Goal: Task Accomplishment & Management: Manage account settings

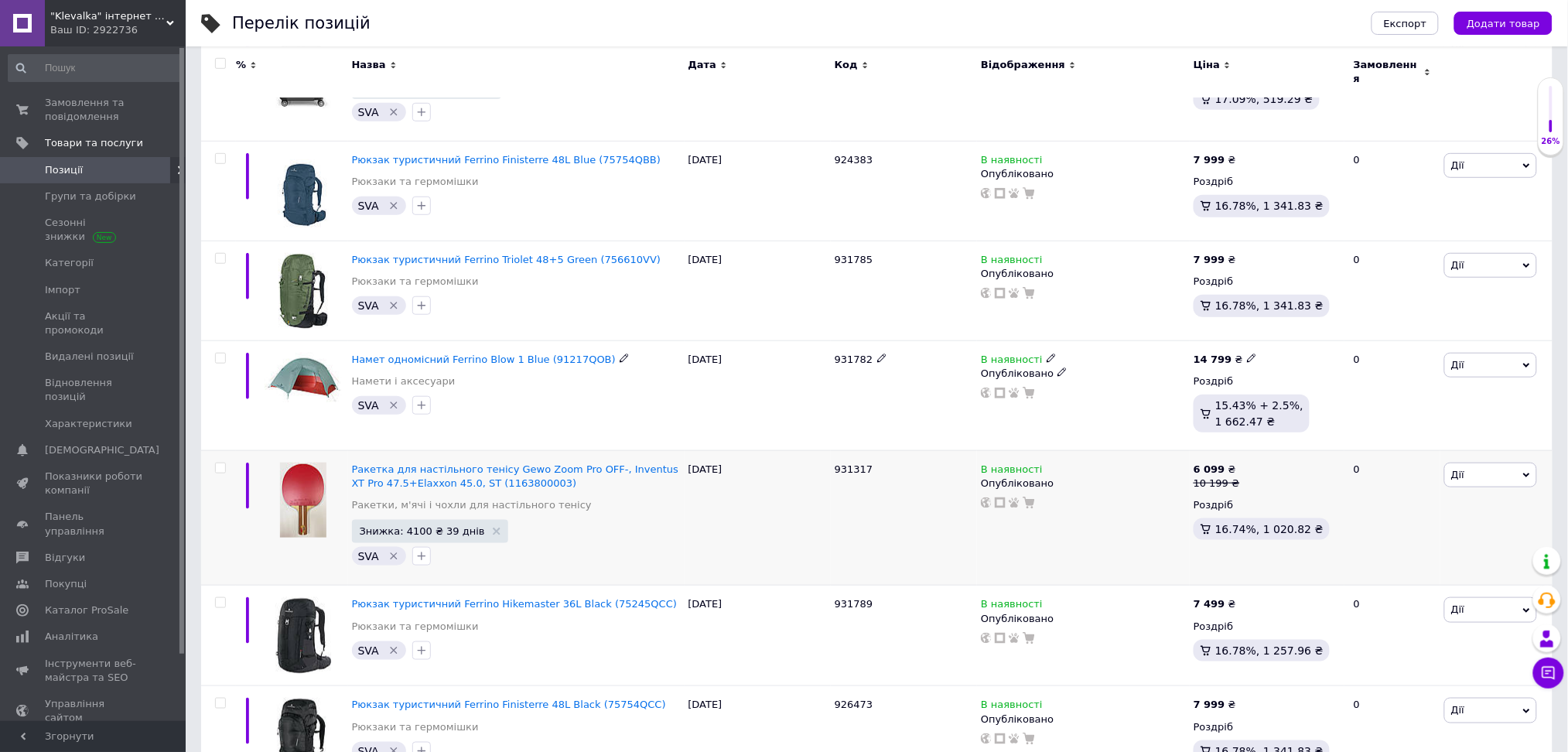
scroll to position [206, 0]
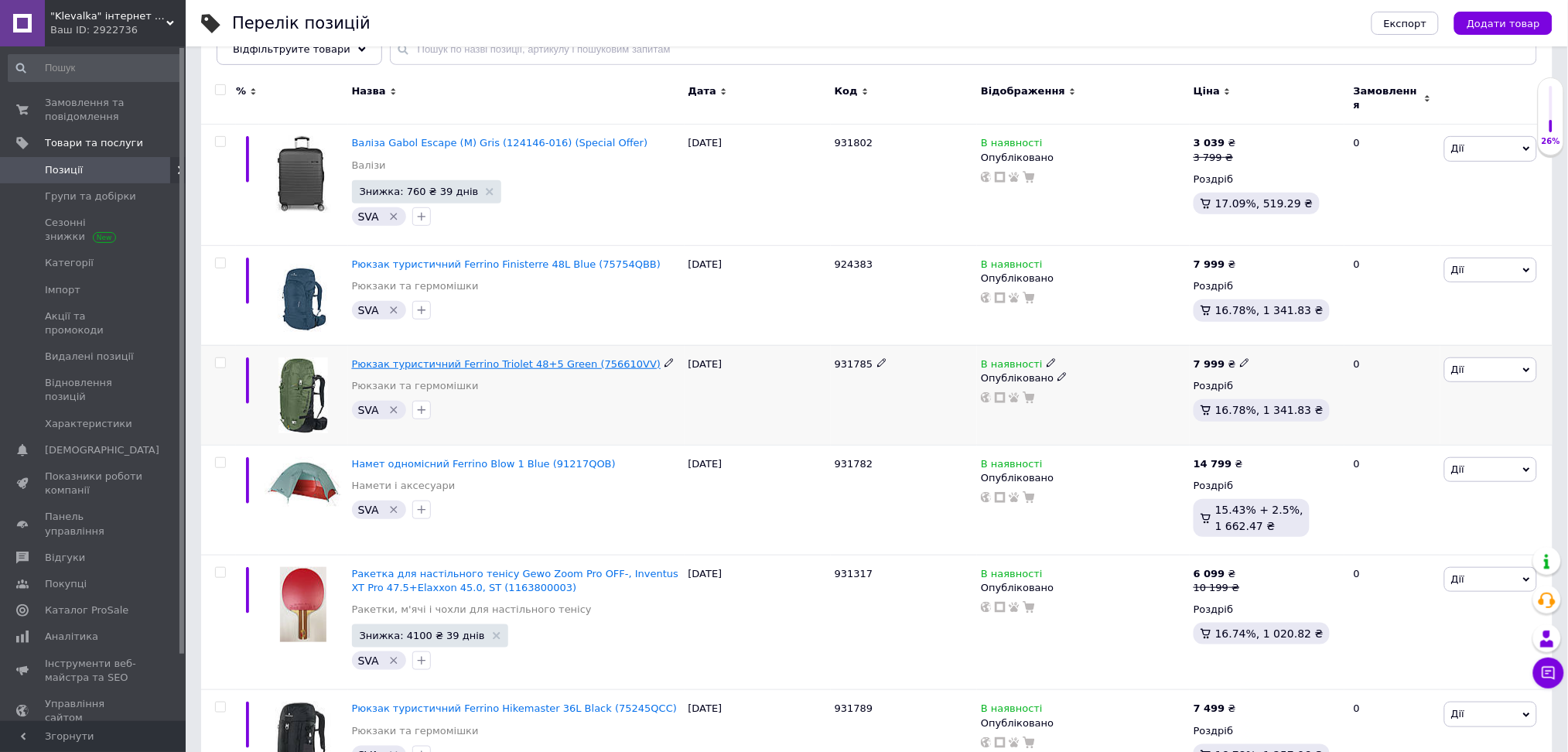
click at [528, 358] on span "Рюкзак туристичний Ferrino Triolet 48+5 Green (756610VV)" at bounding box center [506, 363] width 309 height 11
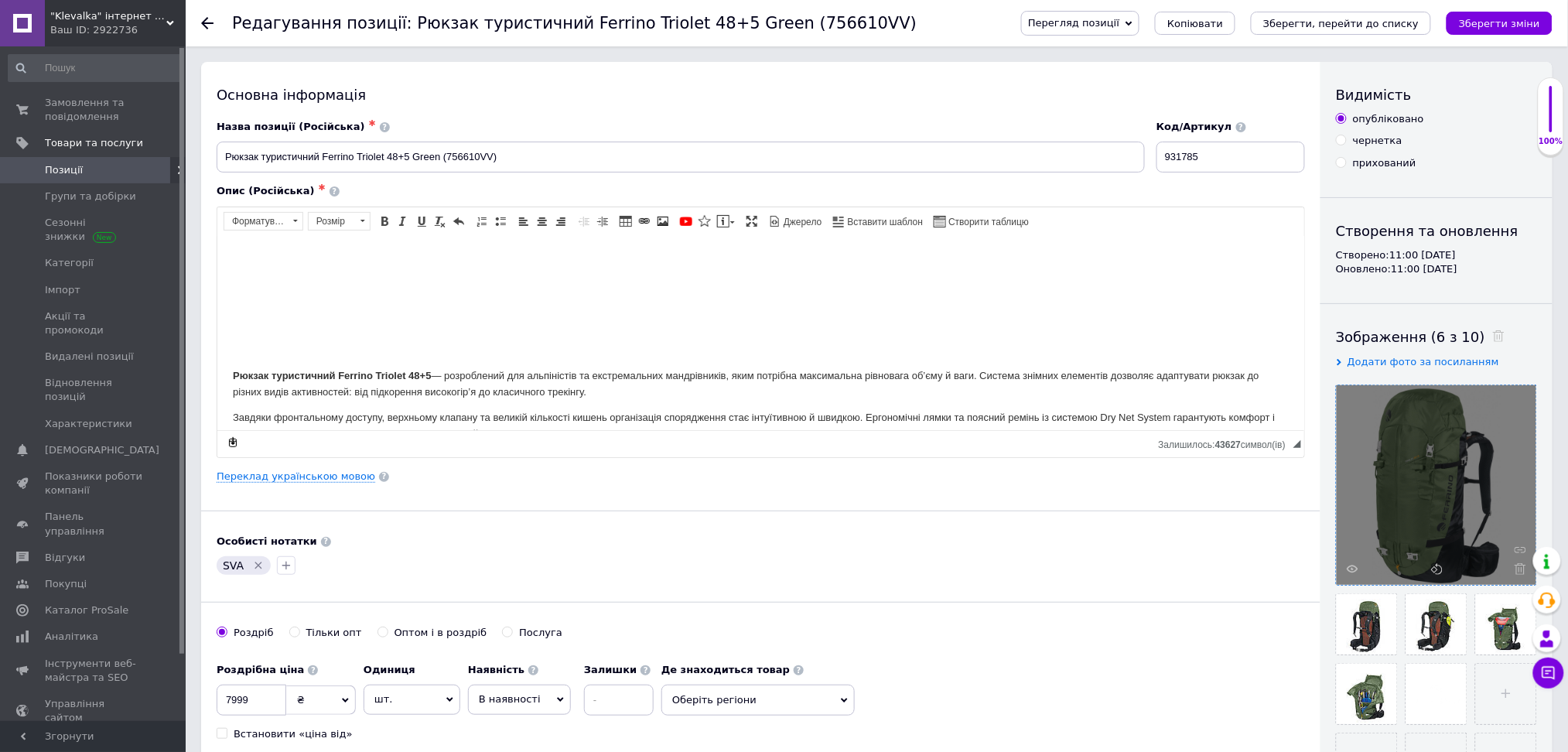
scroll to position [206, 0]
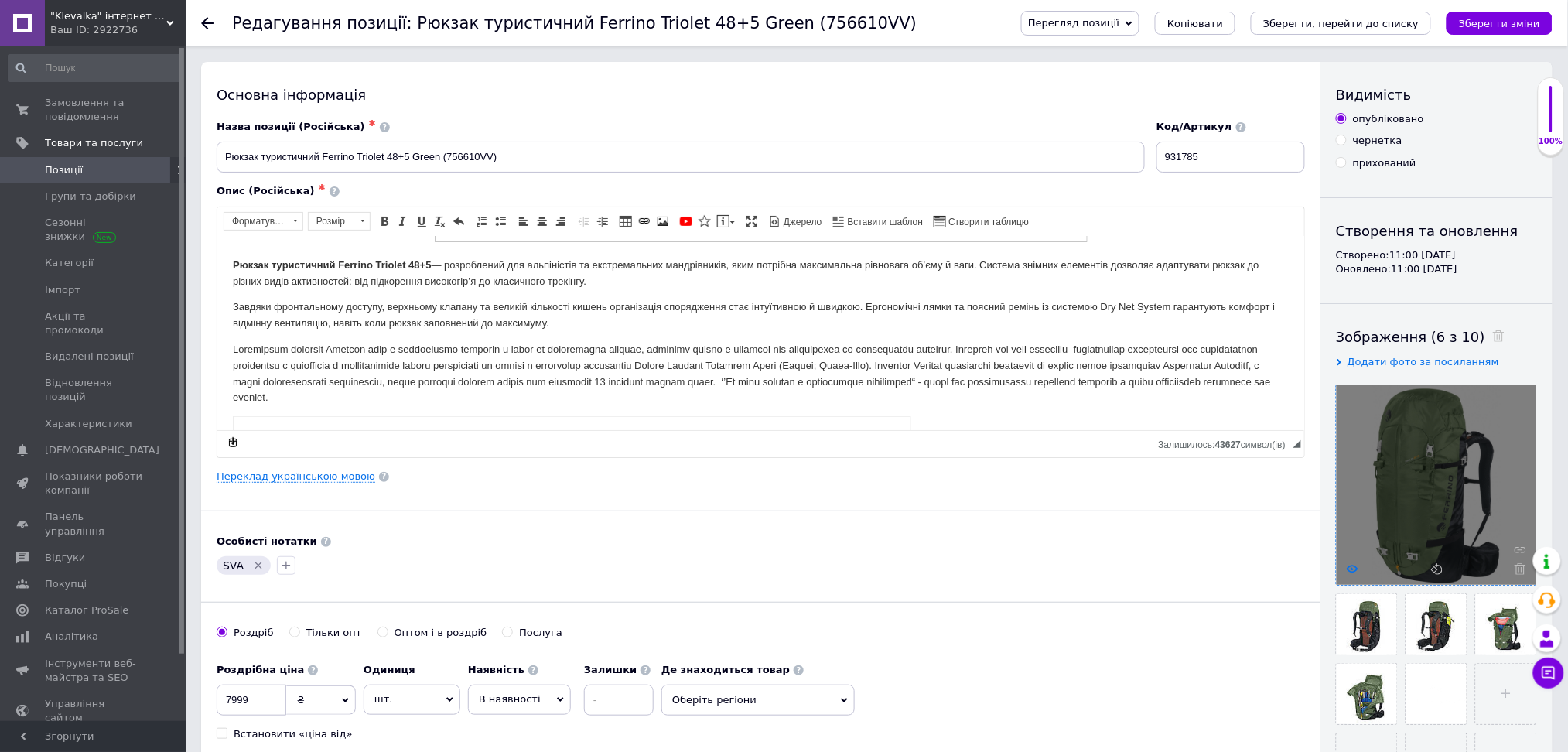
click at [1353, 563] on icon at bounding box center [1353, 568] width 11 height 11
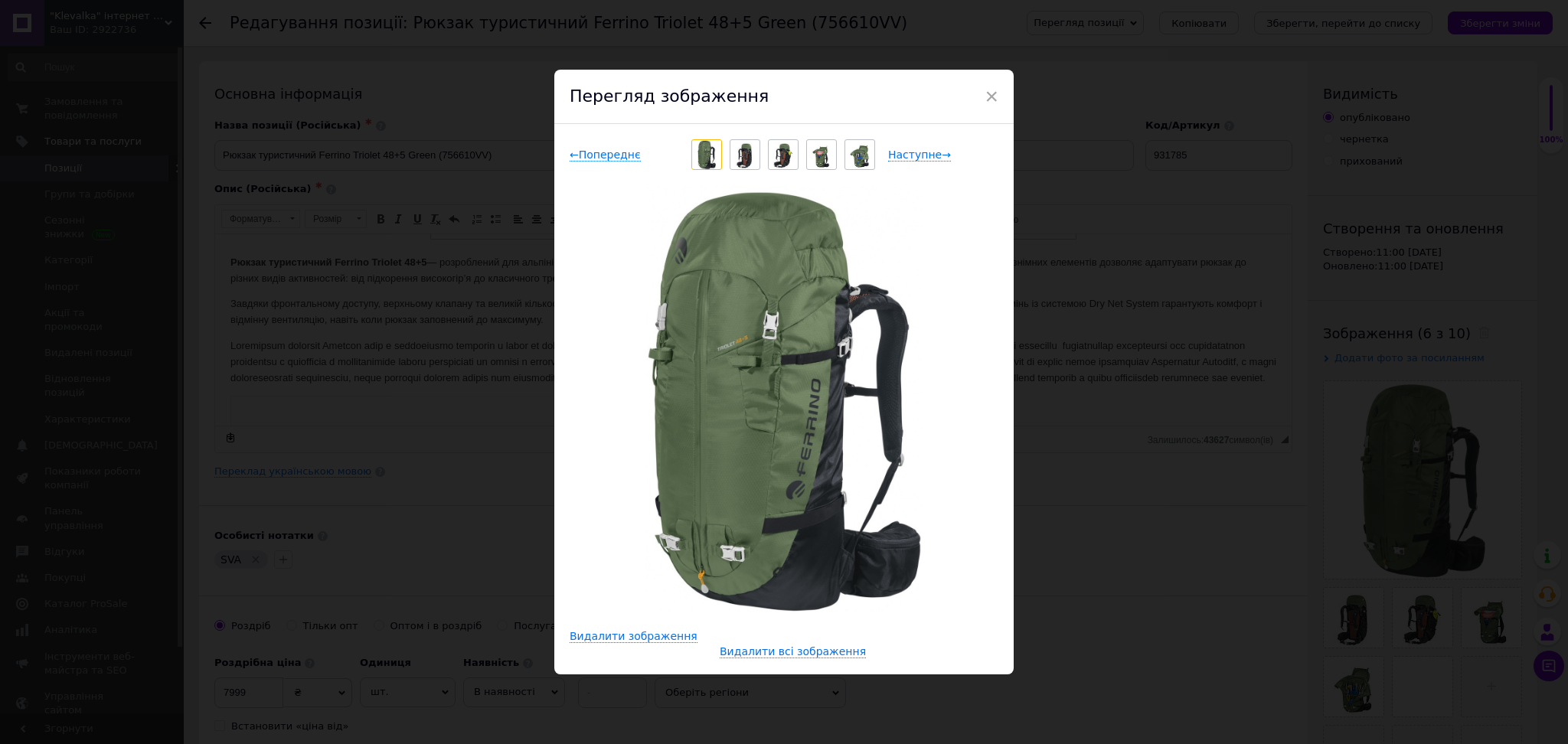
click at [740, 154] on img at bounding box center [744, 155] width 20 height 29
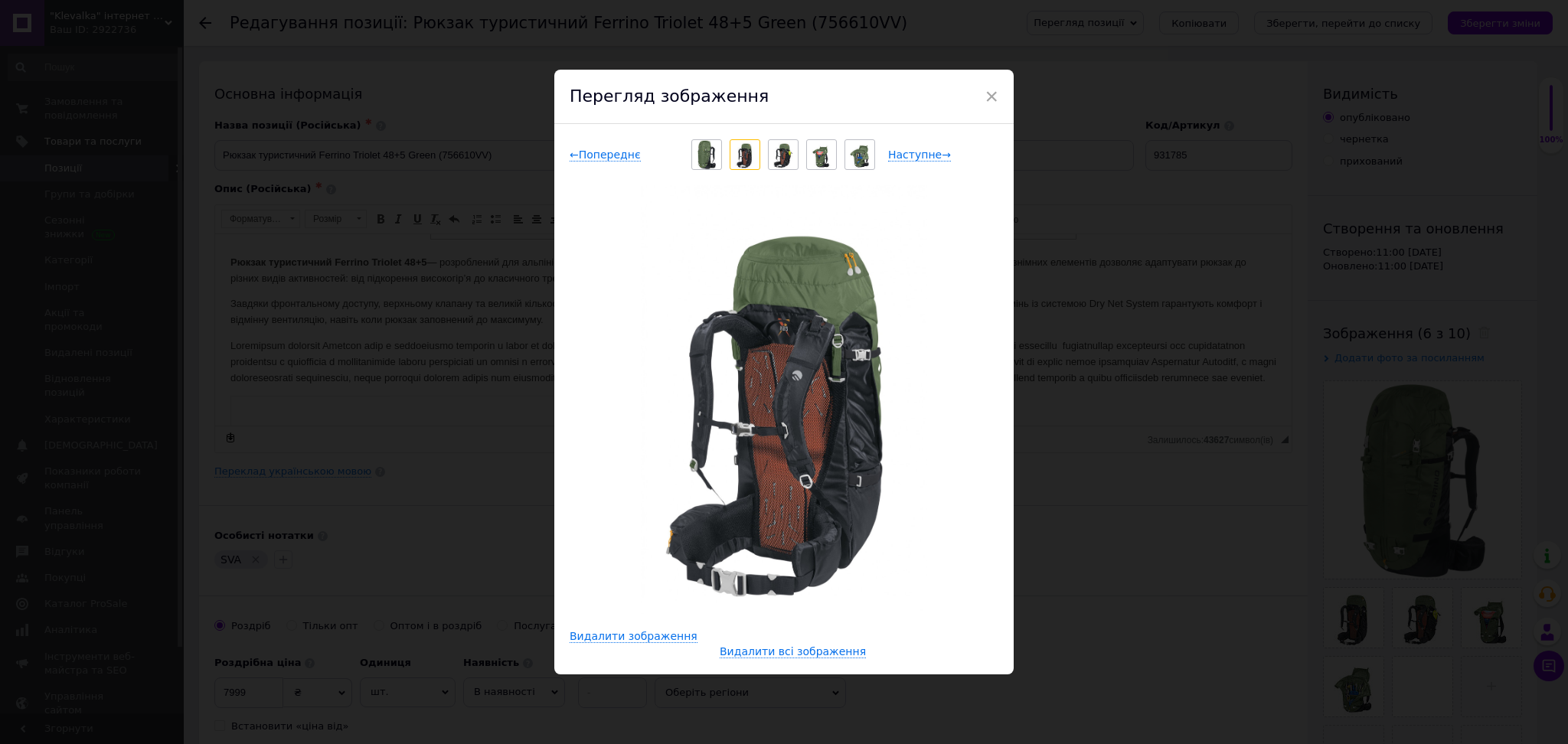
click at [781, 160] on img at bounding box center [783, 155] width 20 height 29
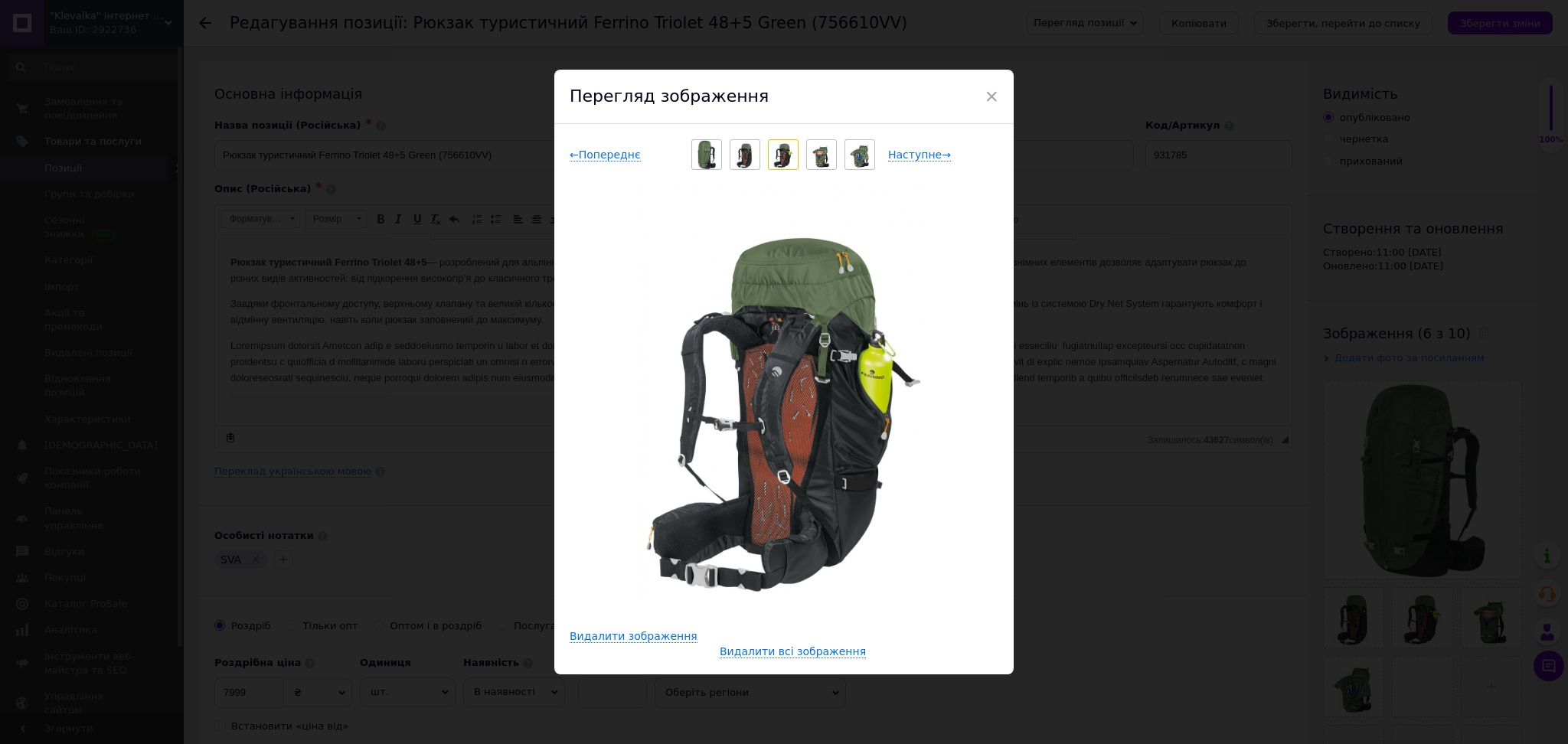
click at [827, 162] on img at bounding box center [821, 155] width 20 height 29
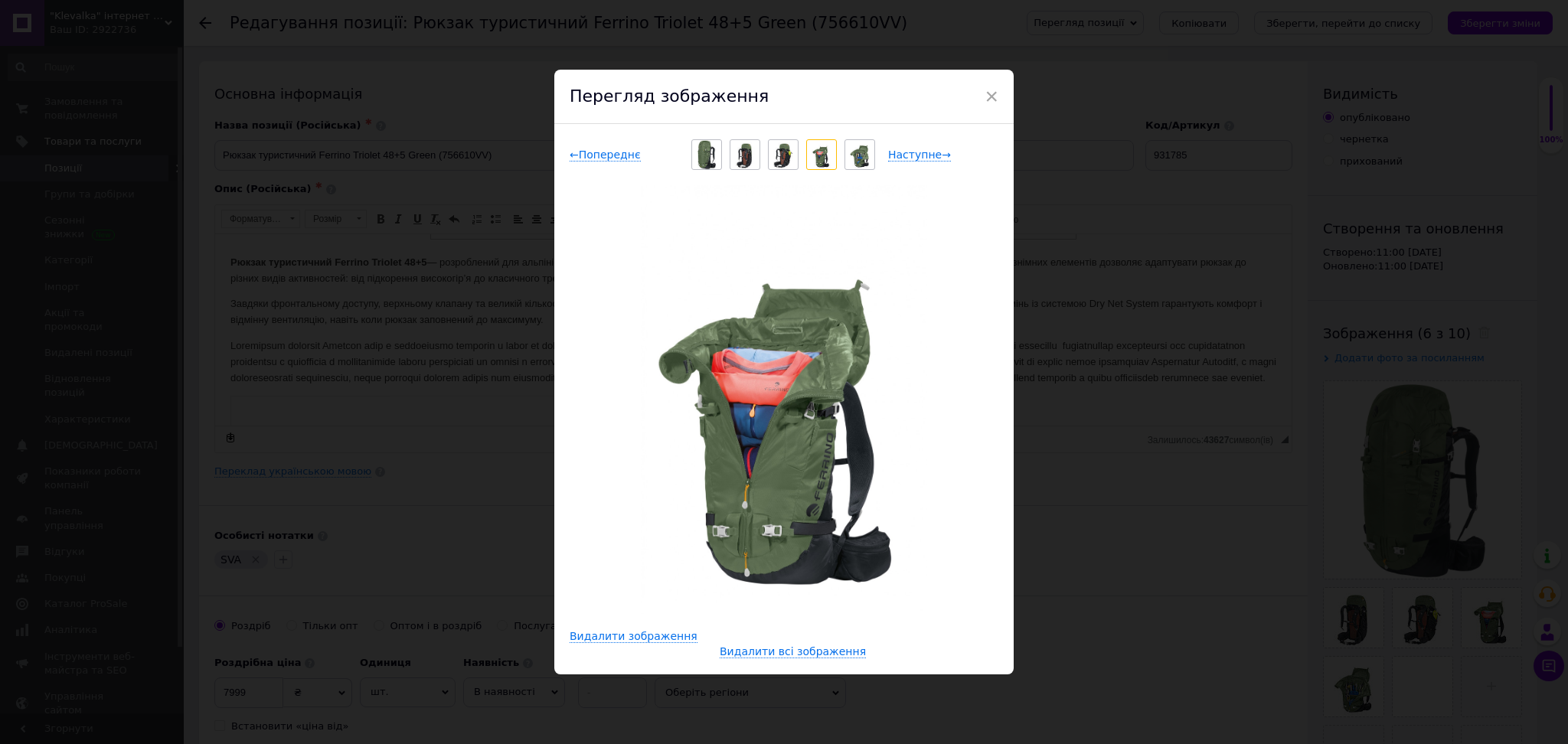
click at [858, 156] on img at bounding box center [860, 155] width 20 height 29
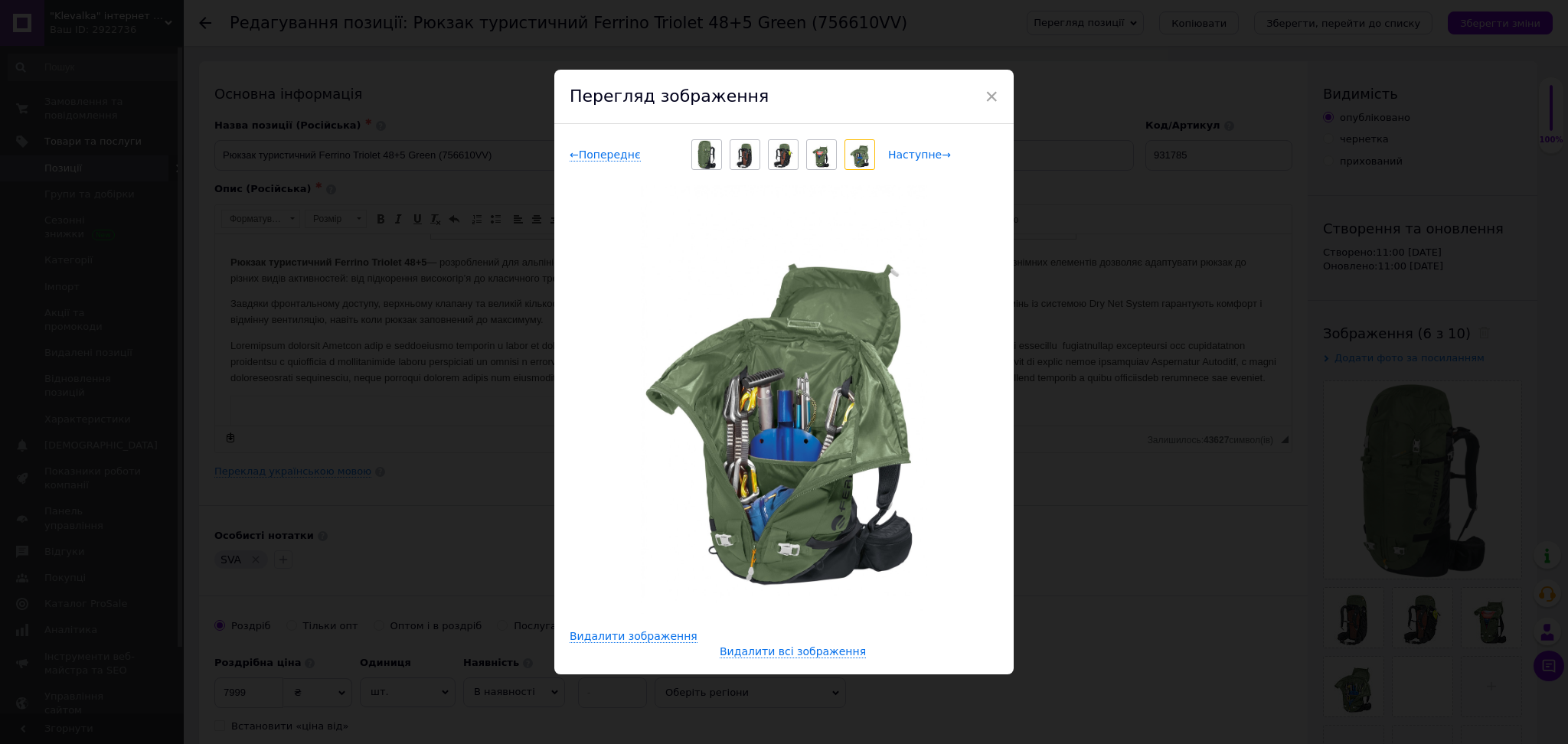
click at [899, 157] on span "Наступне →" at bounding box center [919, 155] width 63 height 13
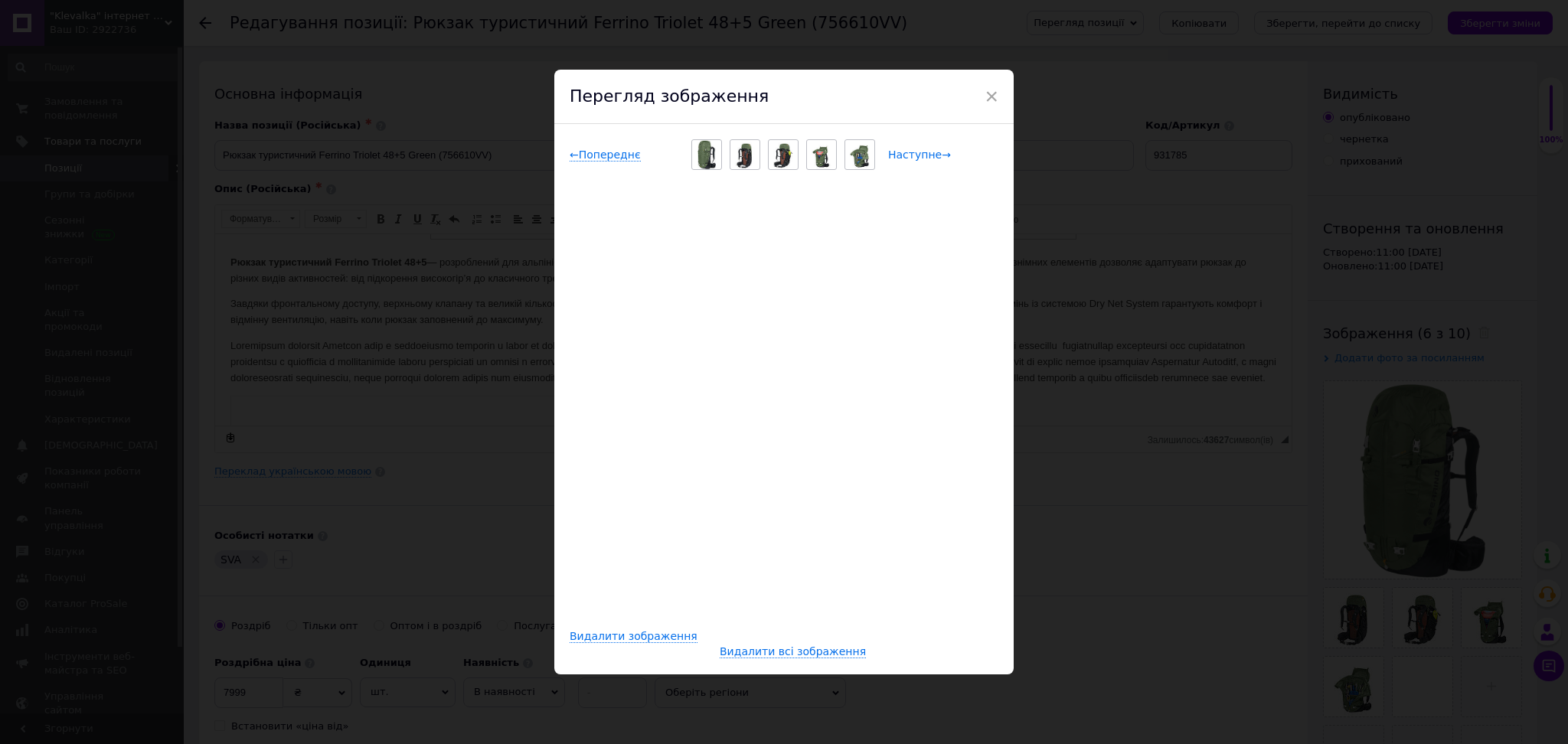
click at [898, 157] on span "Наступне →" at bounding box center [919, 155] width 63 height 13
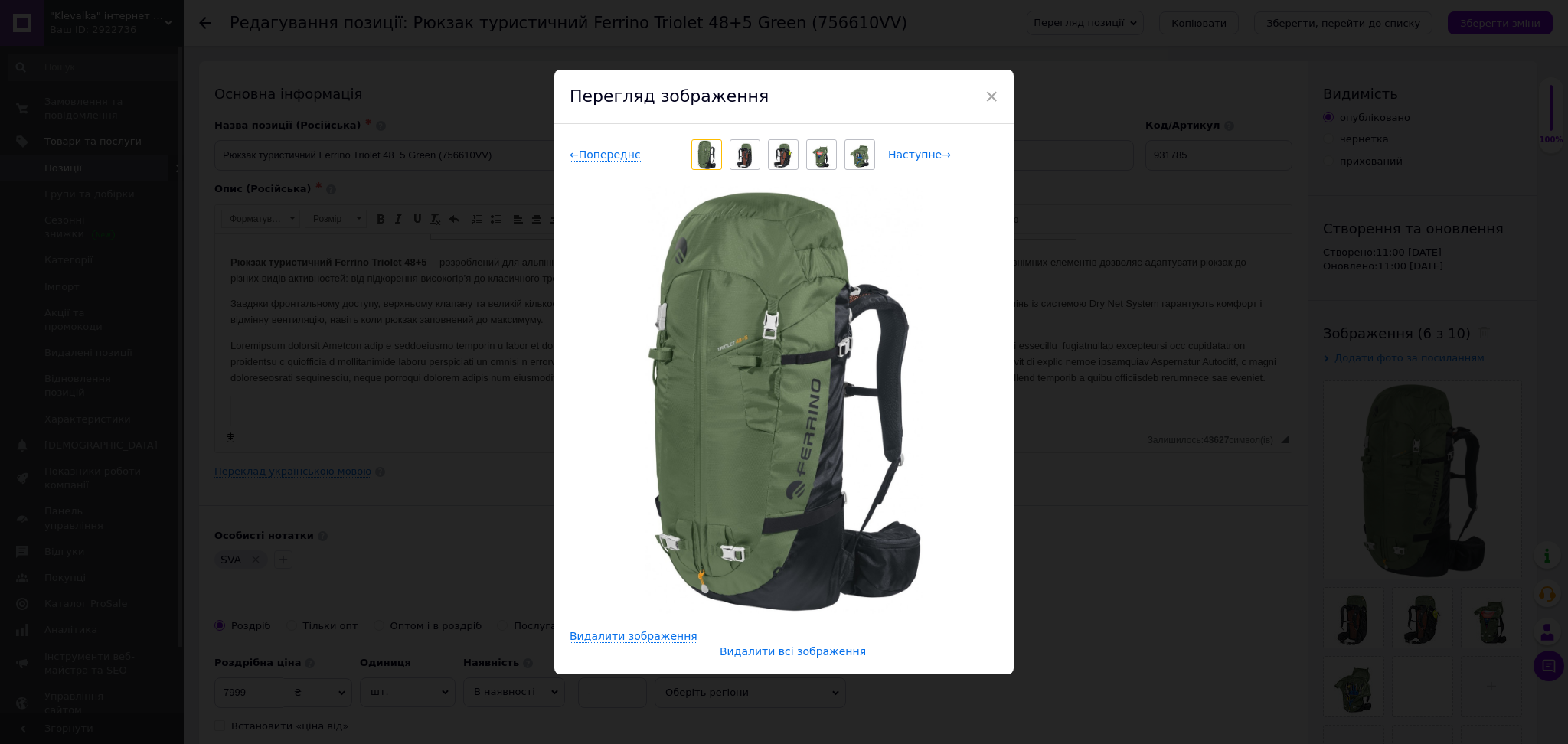
click at [898, 157] on span "Наступне →" at bounding box center [919, 155] width 63 height 13
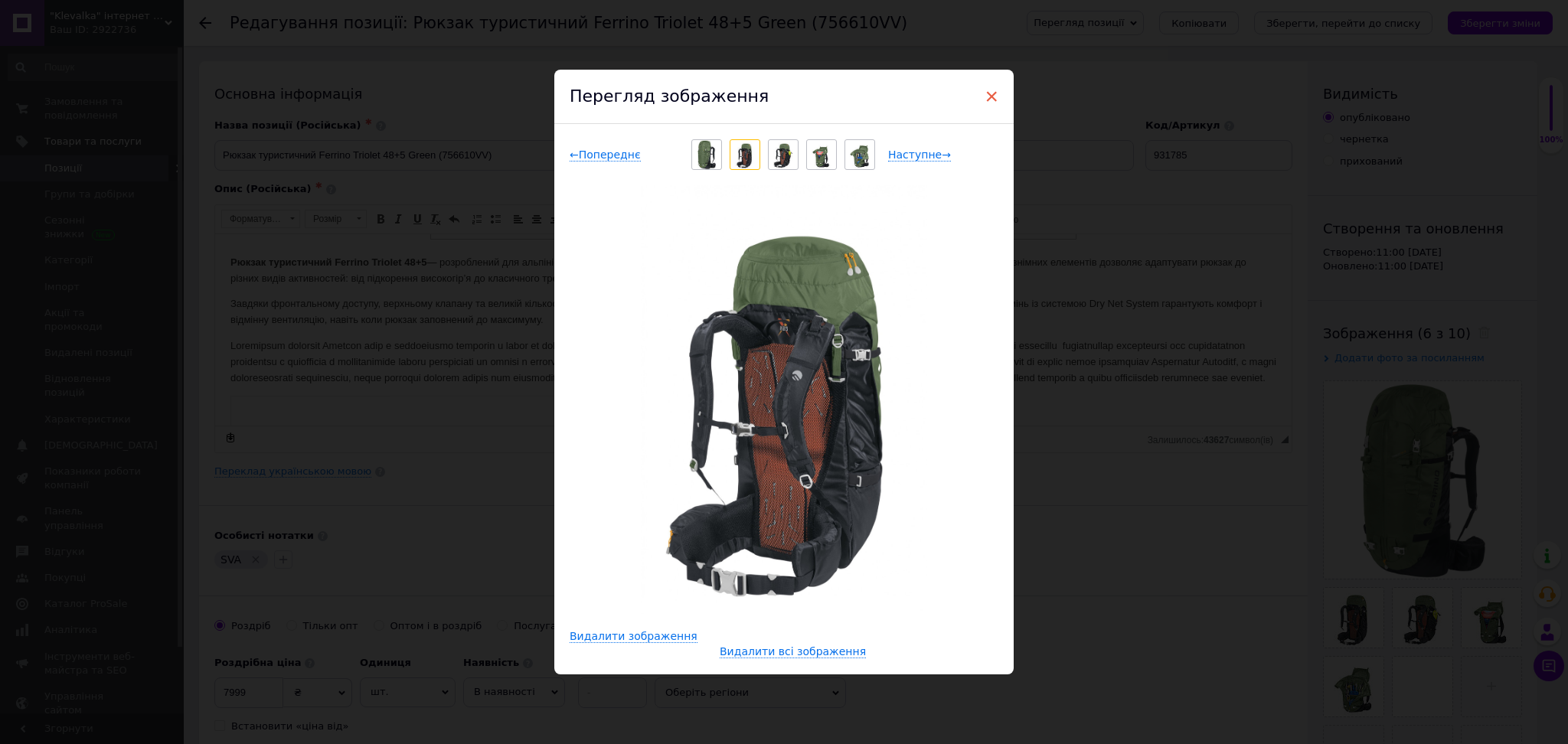
click at [993, 97] on span "×" at bounding box center [991, 96] width 14 height 26
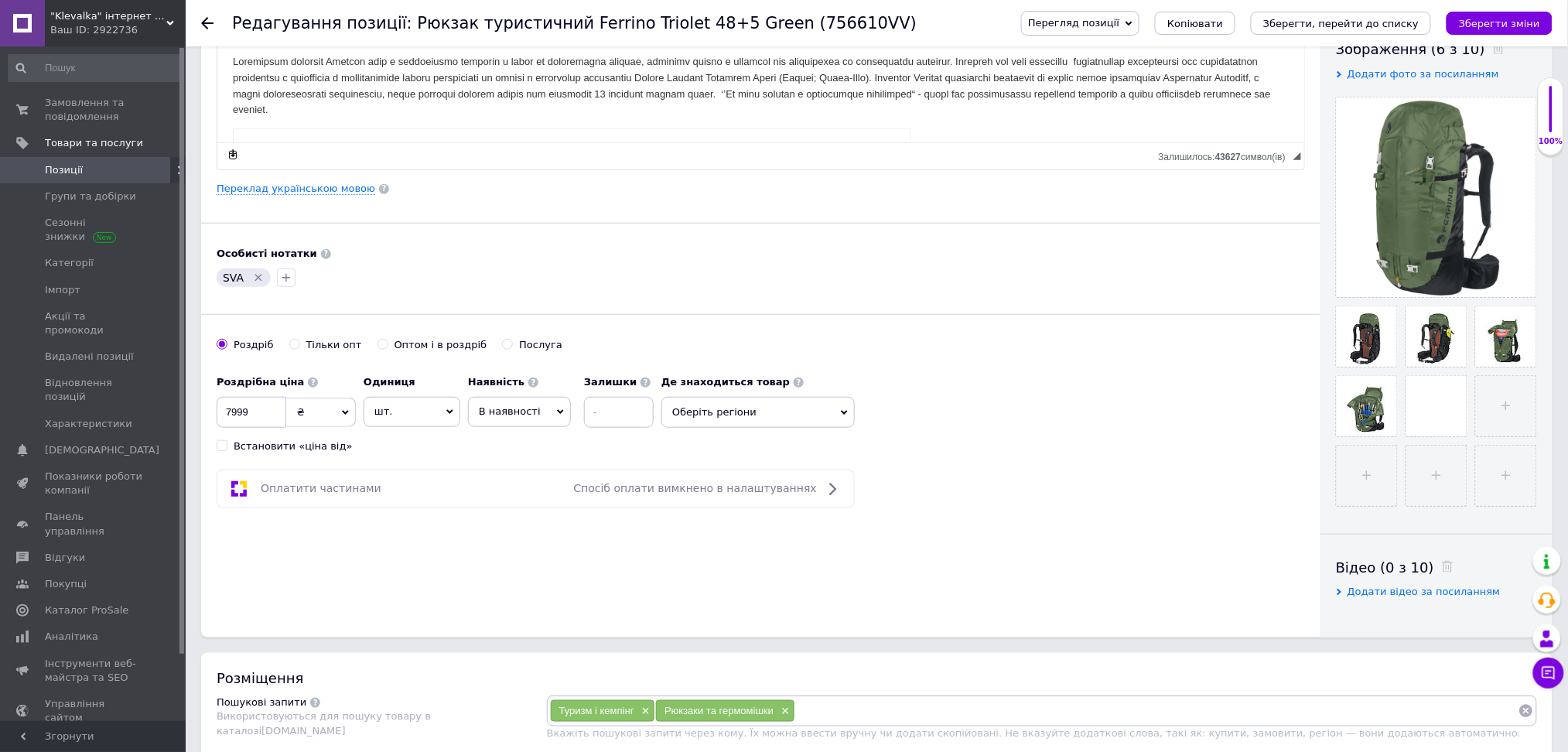
scroll to position [0, 0]
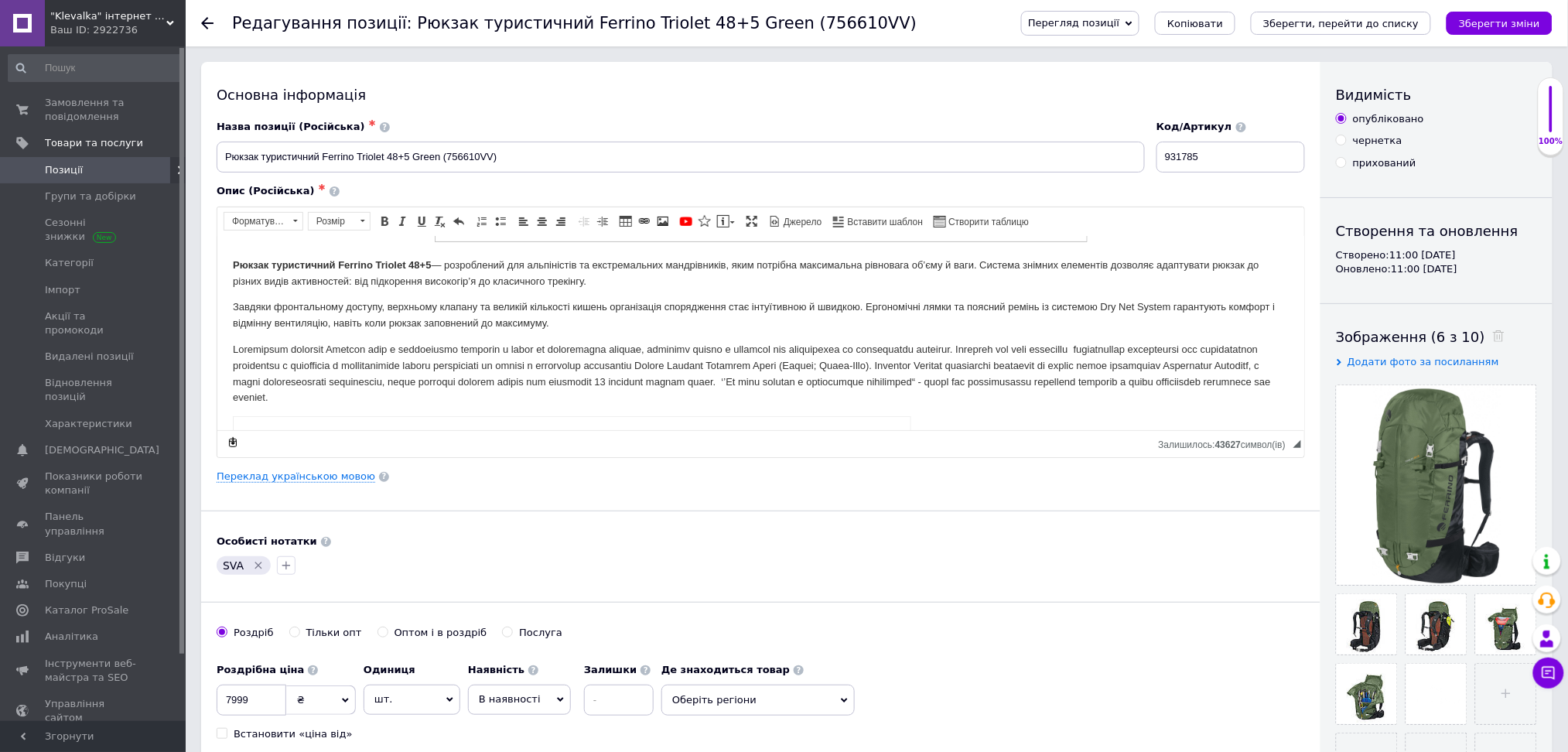
click at [202, 23] on use at bounding box center [208, 23] width 12 height 12
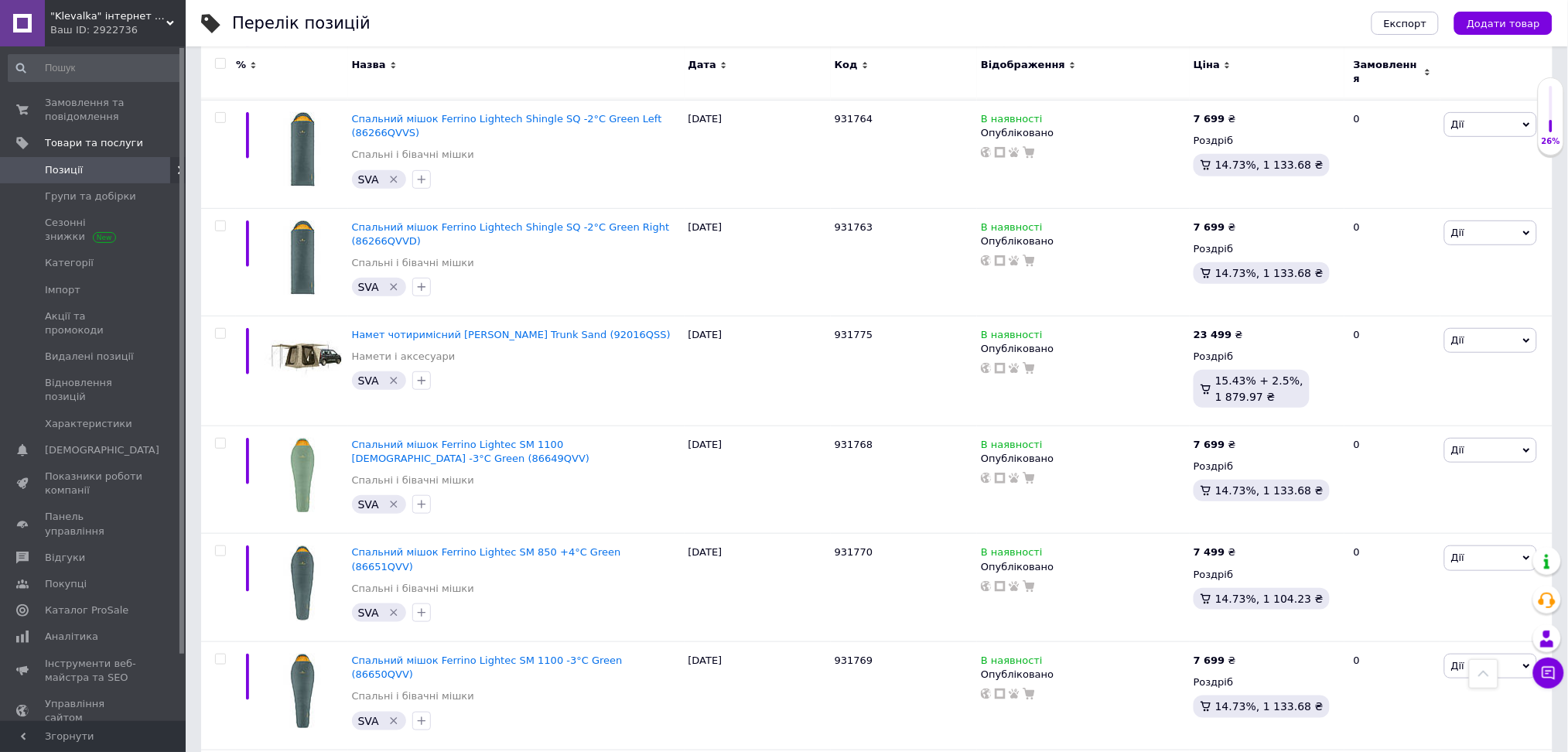
scroll to position [2371, 0]
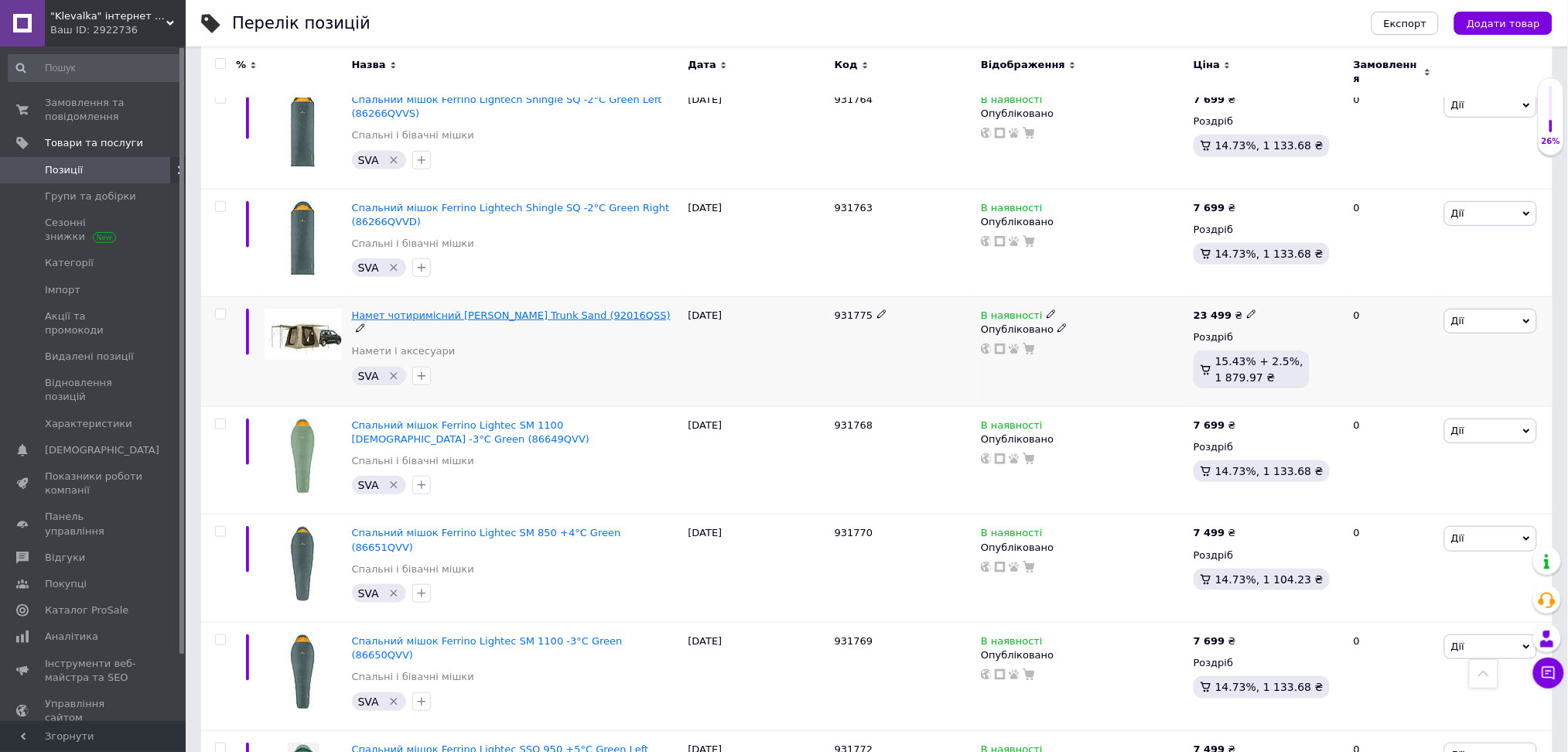
click at [486, 310] on span "Намет чотиримісний [PERSON_NAME] Trunk Sand (92016QSS)" at bounding box center [511, 314] width 319 height 11
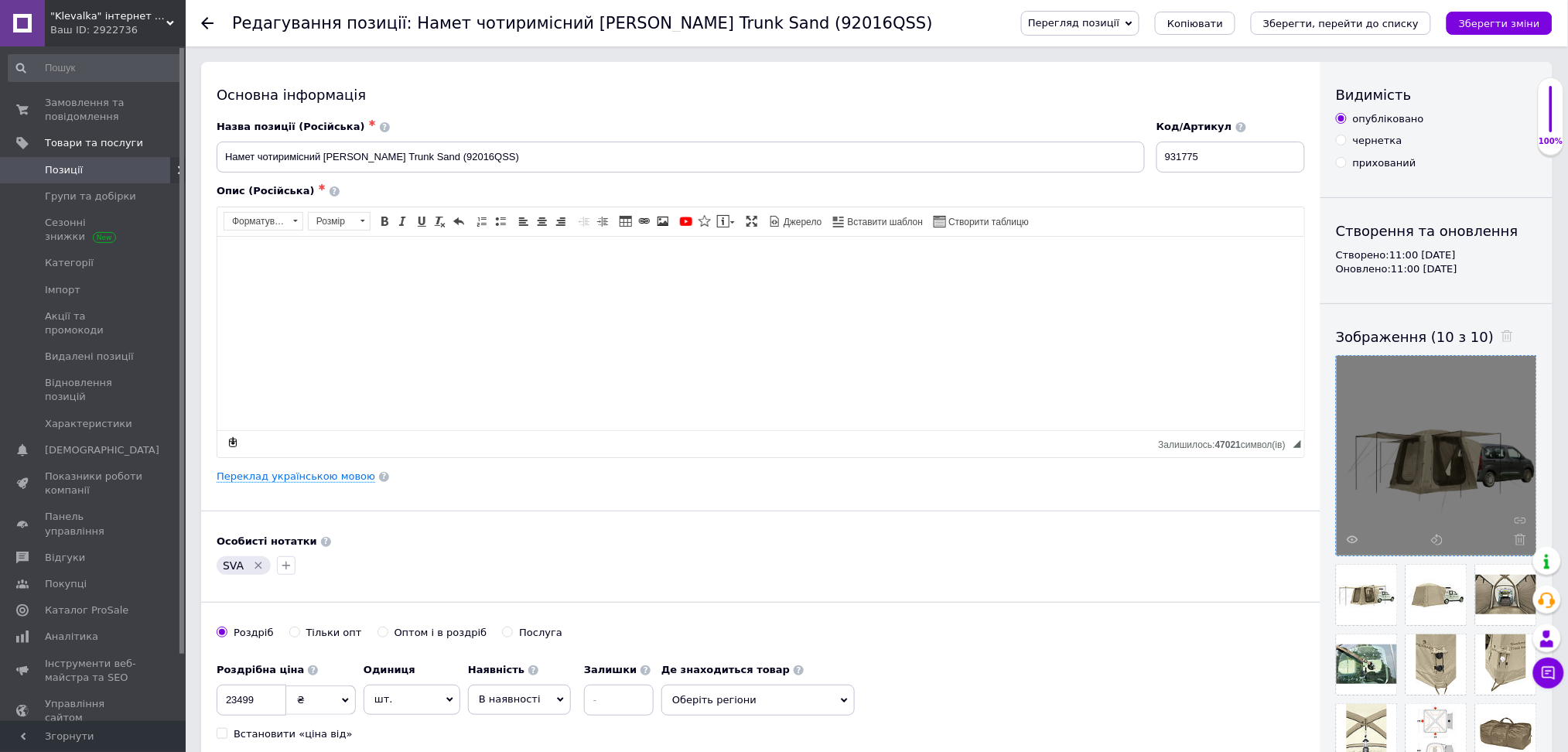
scroll to position [102, 0]
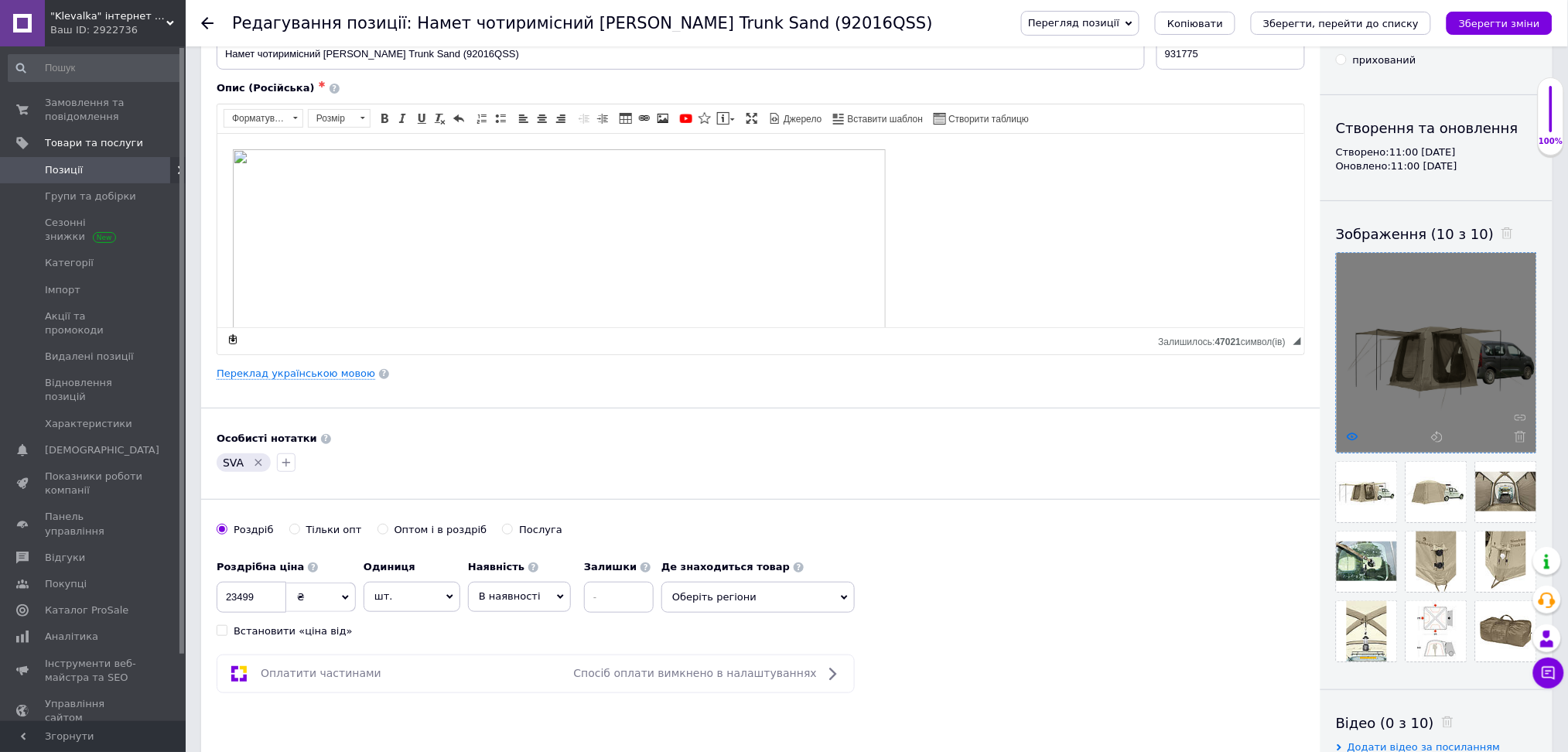
click at [1353, 438] on icon at bounding box center [1353, 436] width 11 height 11
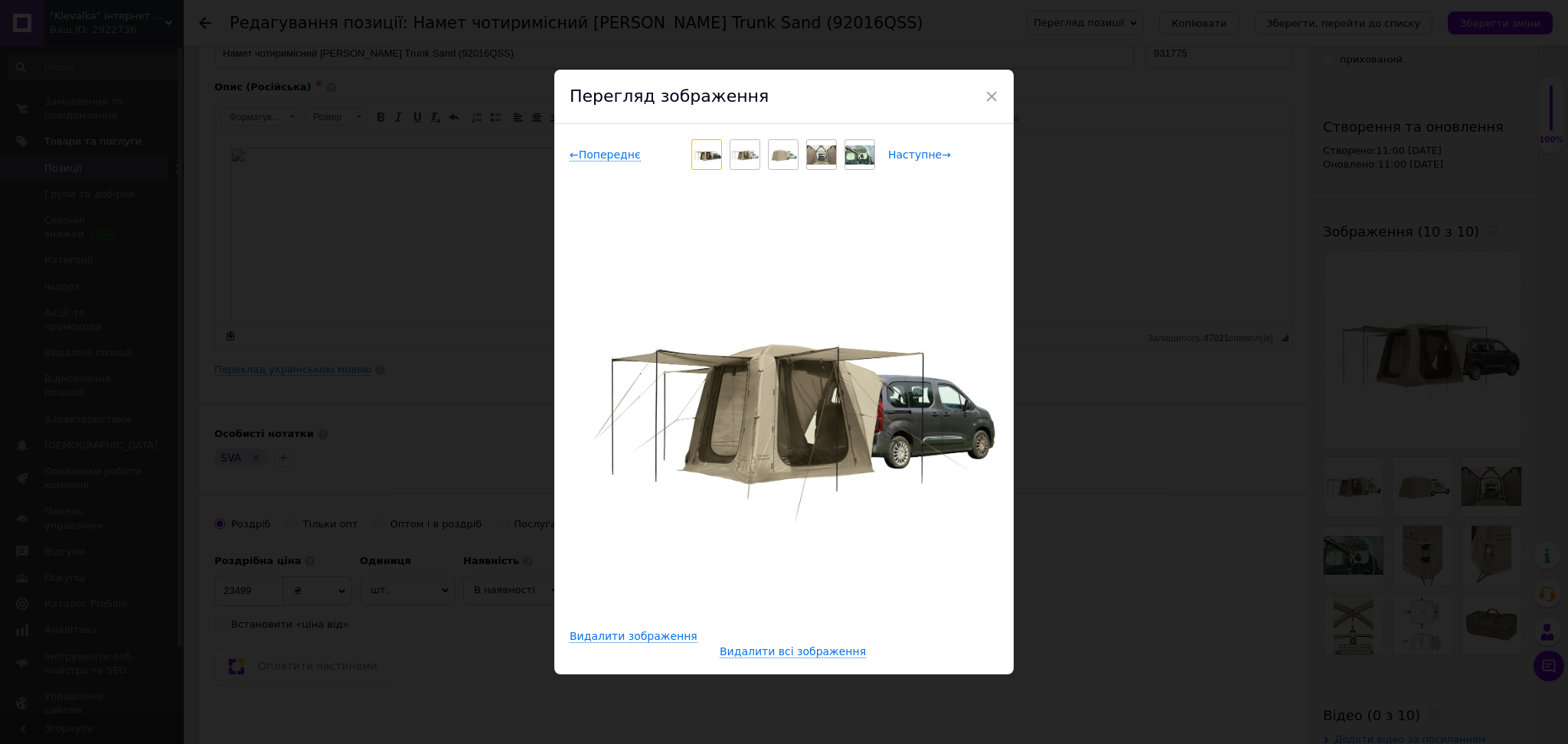
click at [909, 156] on span "Наступне →" at bounding box center [919, 155] width 63 height 13
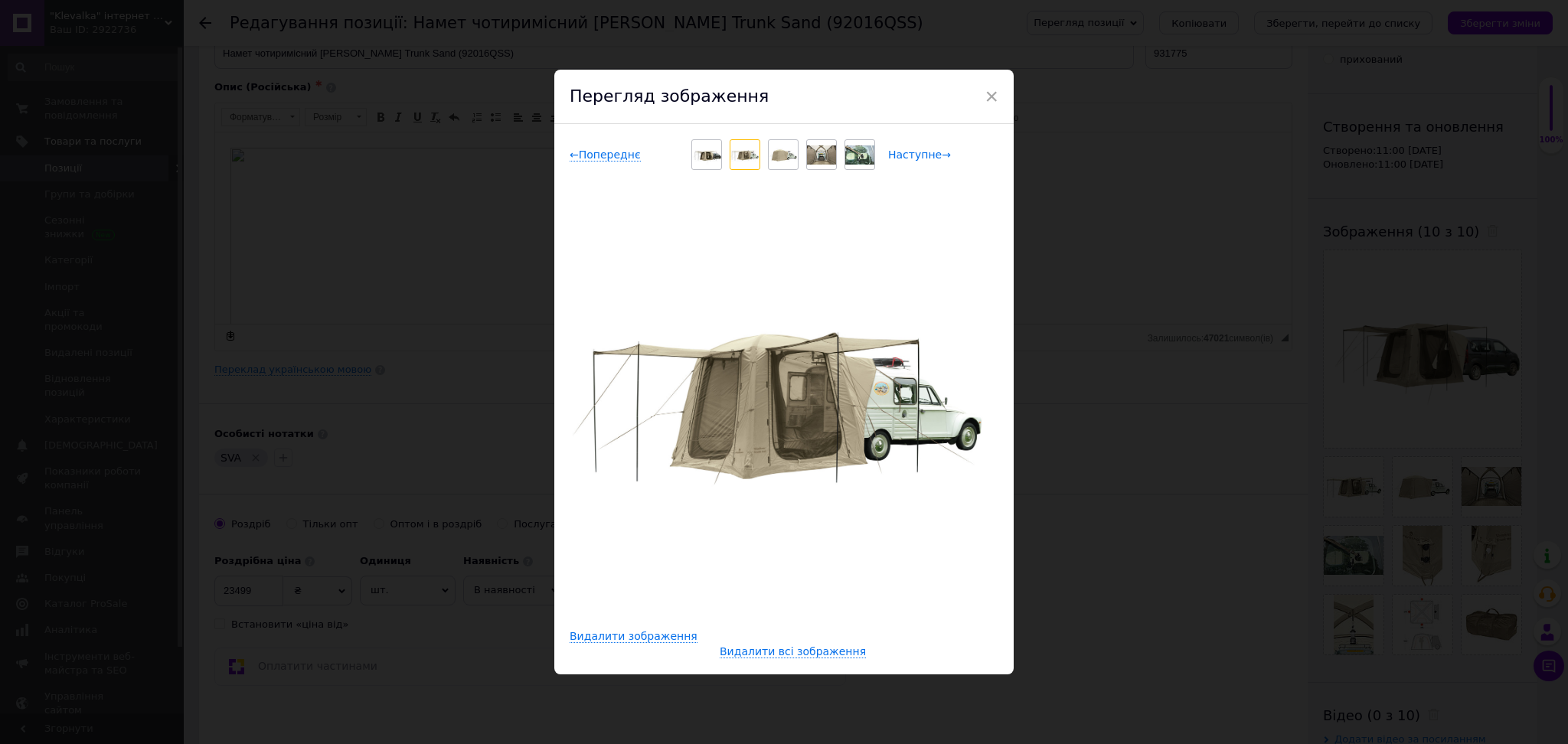
click at [909, 156] on span "Наступне →" at bounding box center [919, 155] width 63 height 13
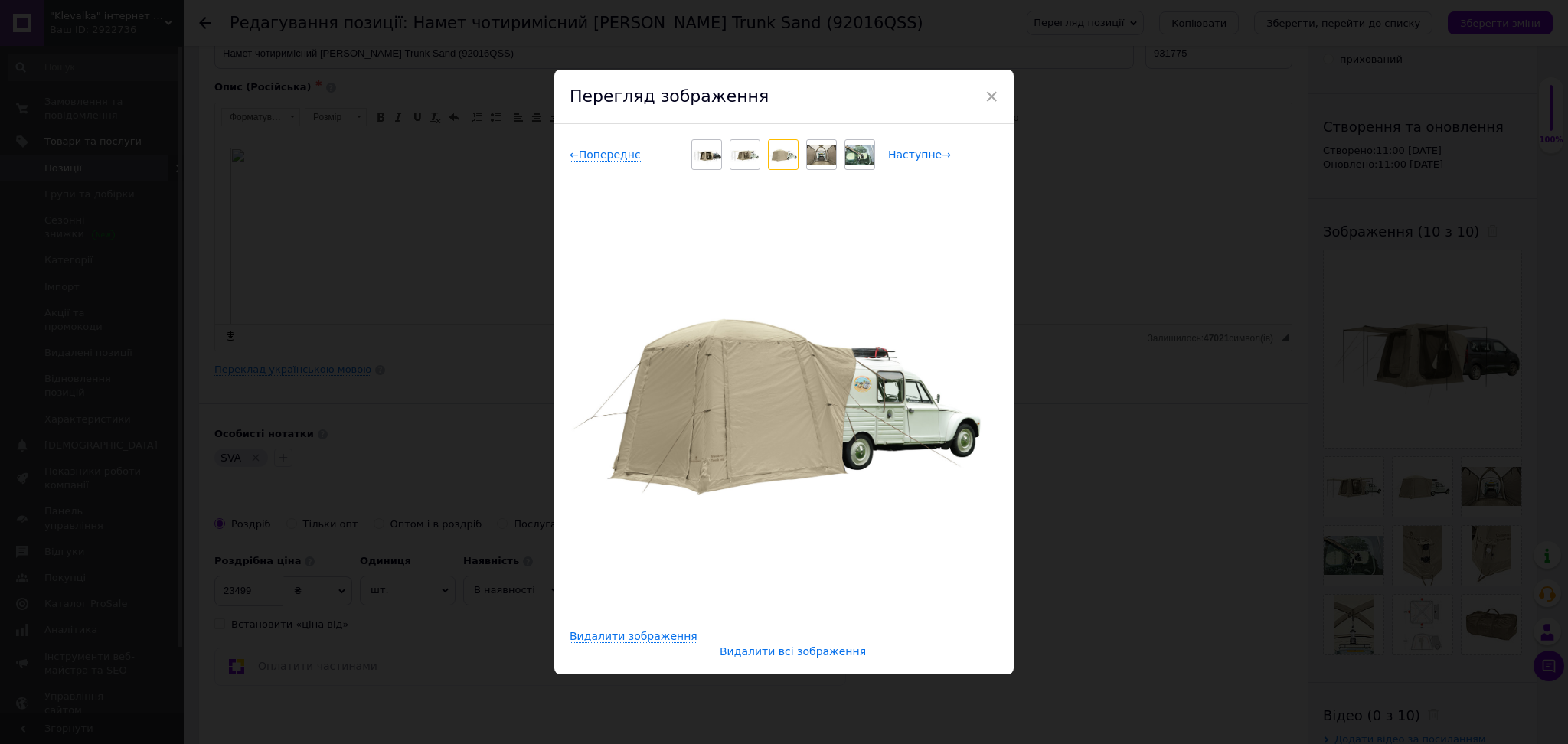
click at [909, 156] on span "Наступне →" at bounding box center [919, 155] width 63 height 13
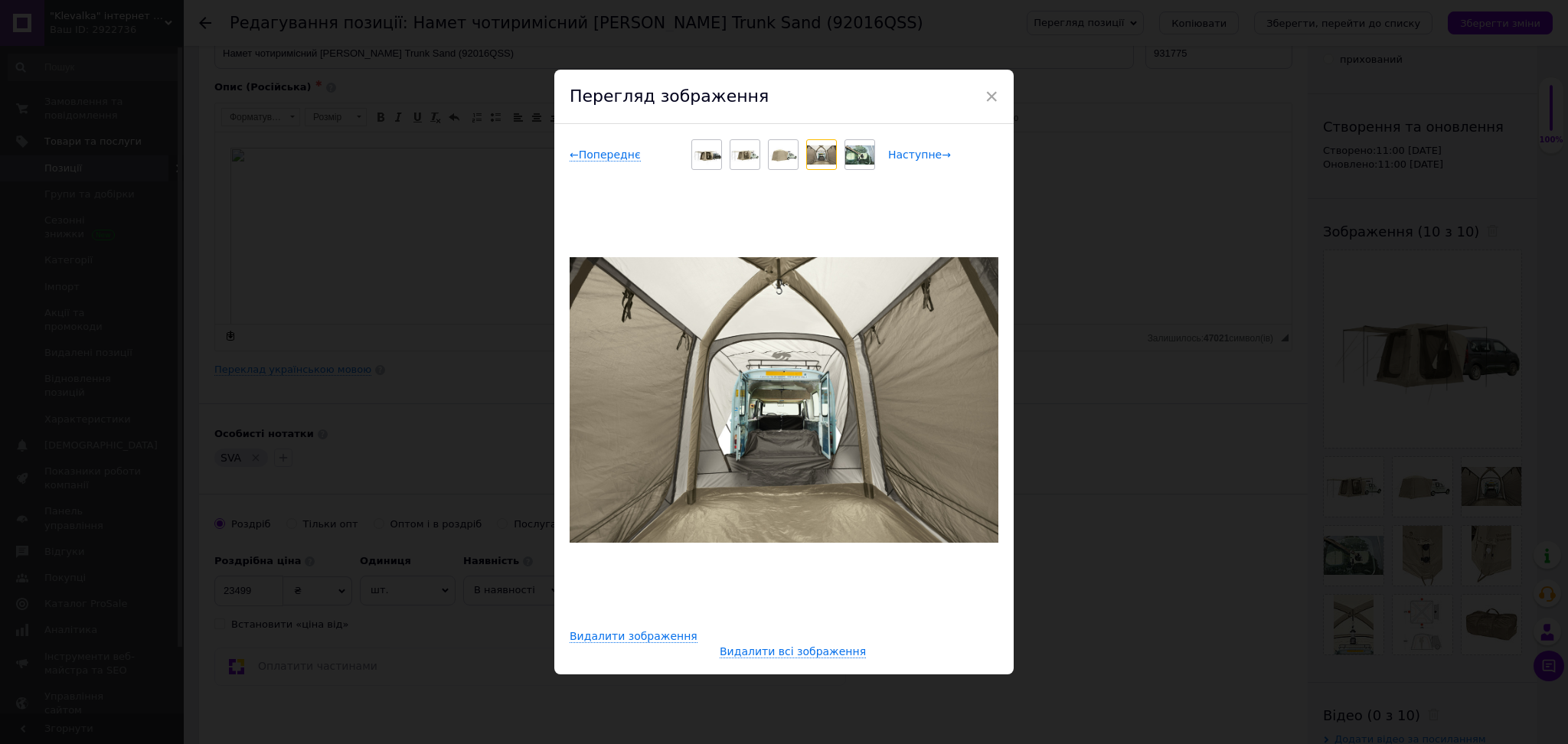
click at [909, 156] on span "Наступне →" at bounding box center [919, 155] width 63 height 13
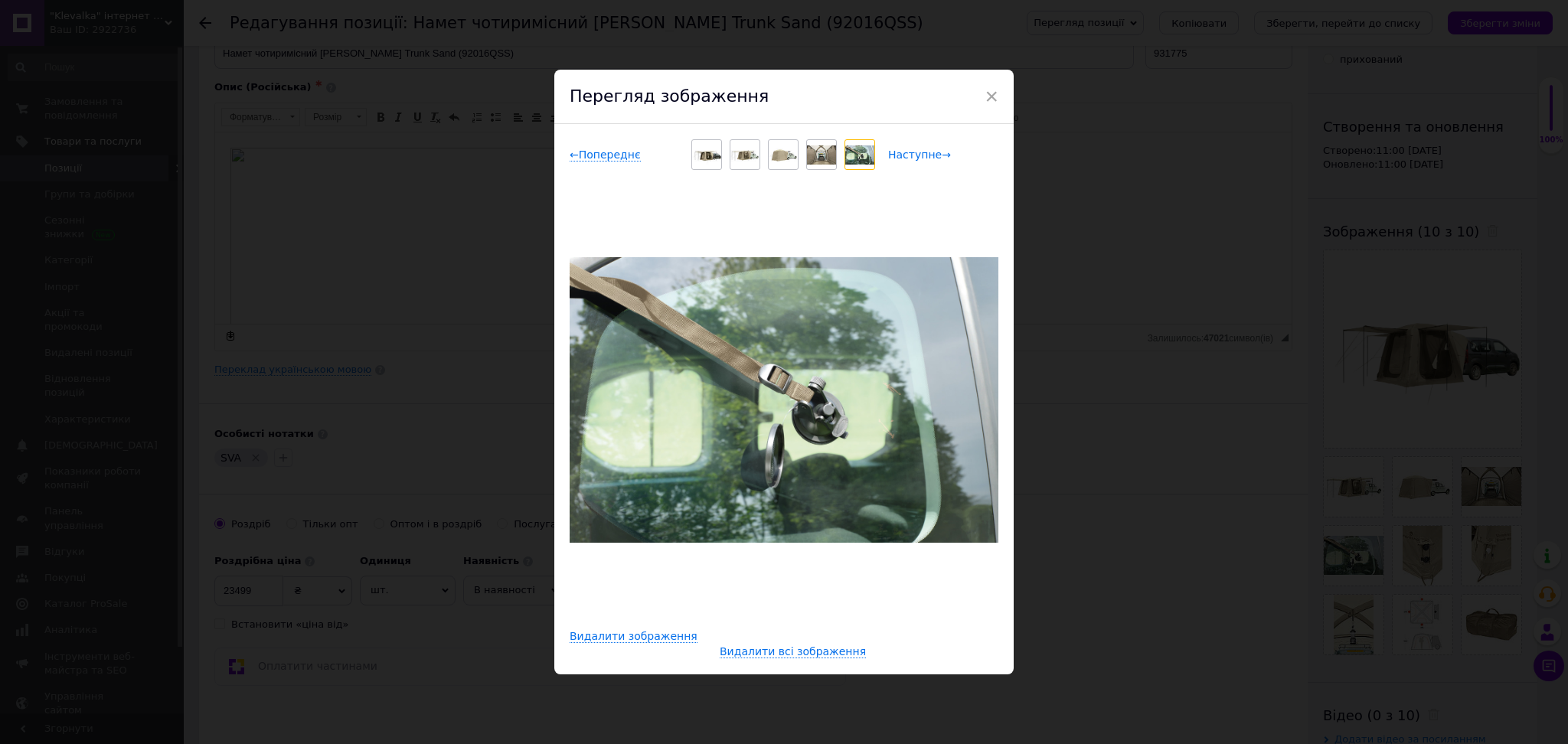
click at [909, 156] on span "Наступне →" at bounding box center [919, 155] width 63 height 13
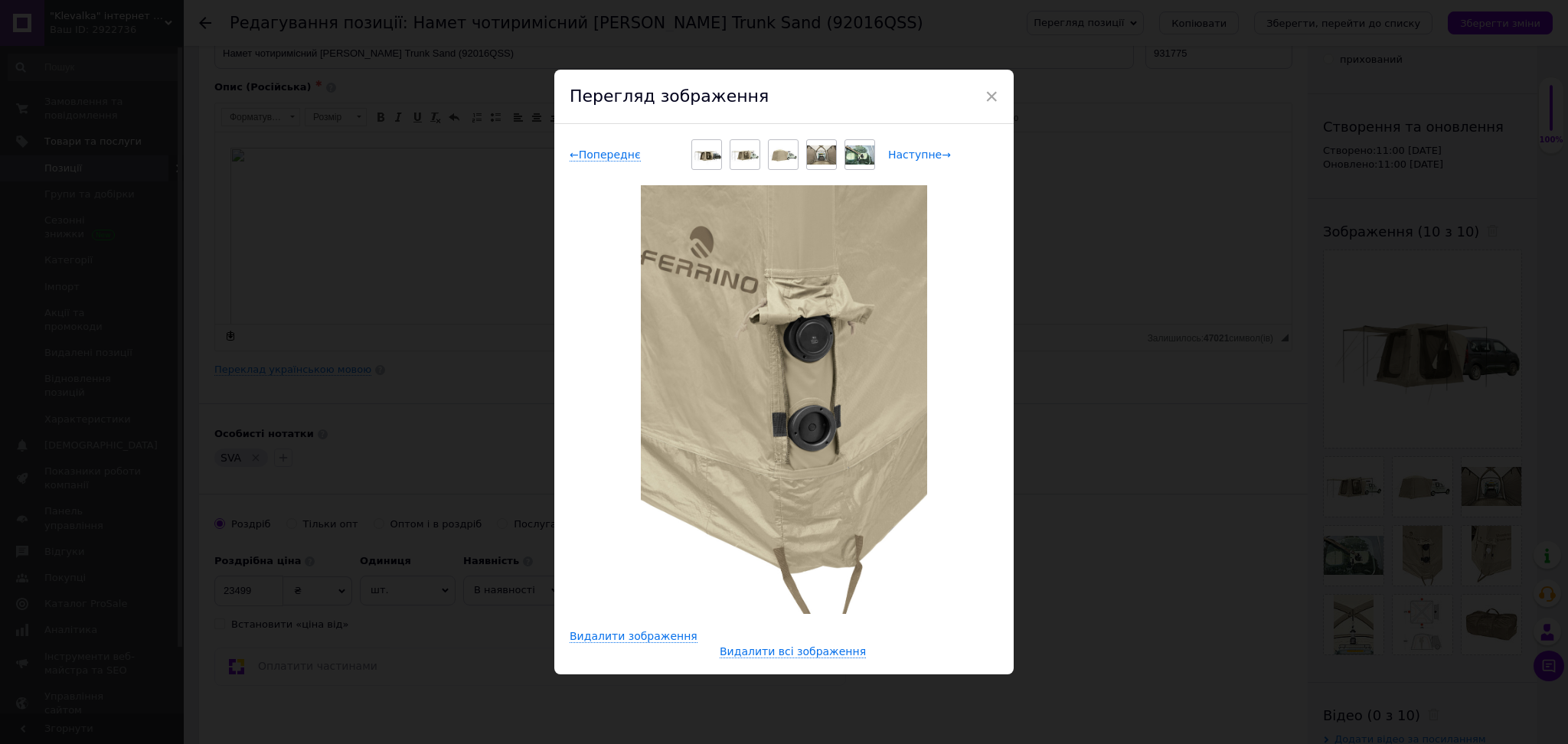
click at [909, 156] on span "Наступне →" at bounding box center [919, 155] width 63 height 13
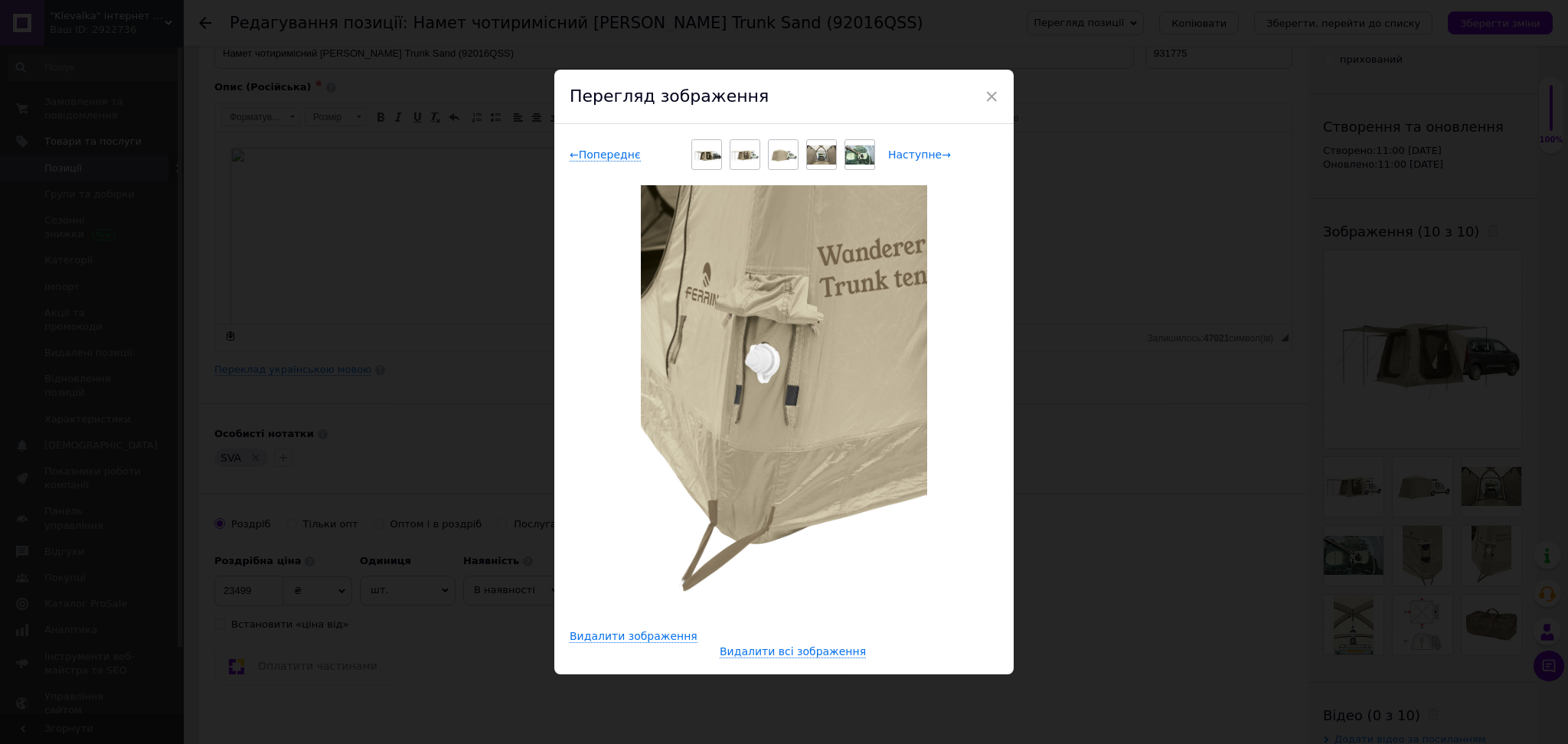
click at [909, 156] on span "Наступне →" at bounding box center [919, 155] width 63 height 13
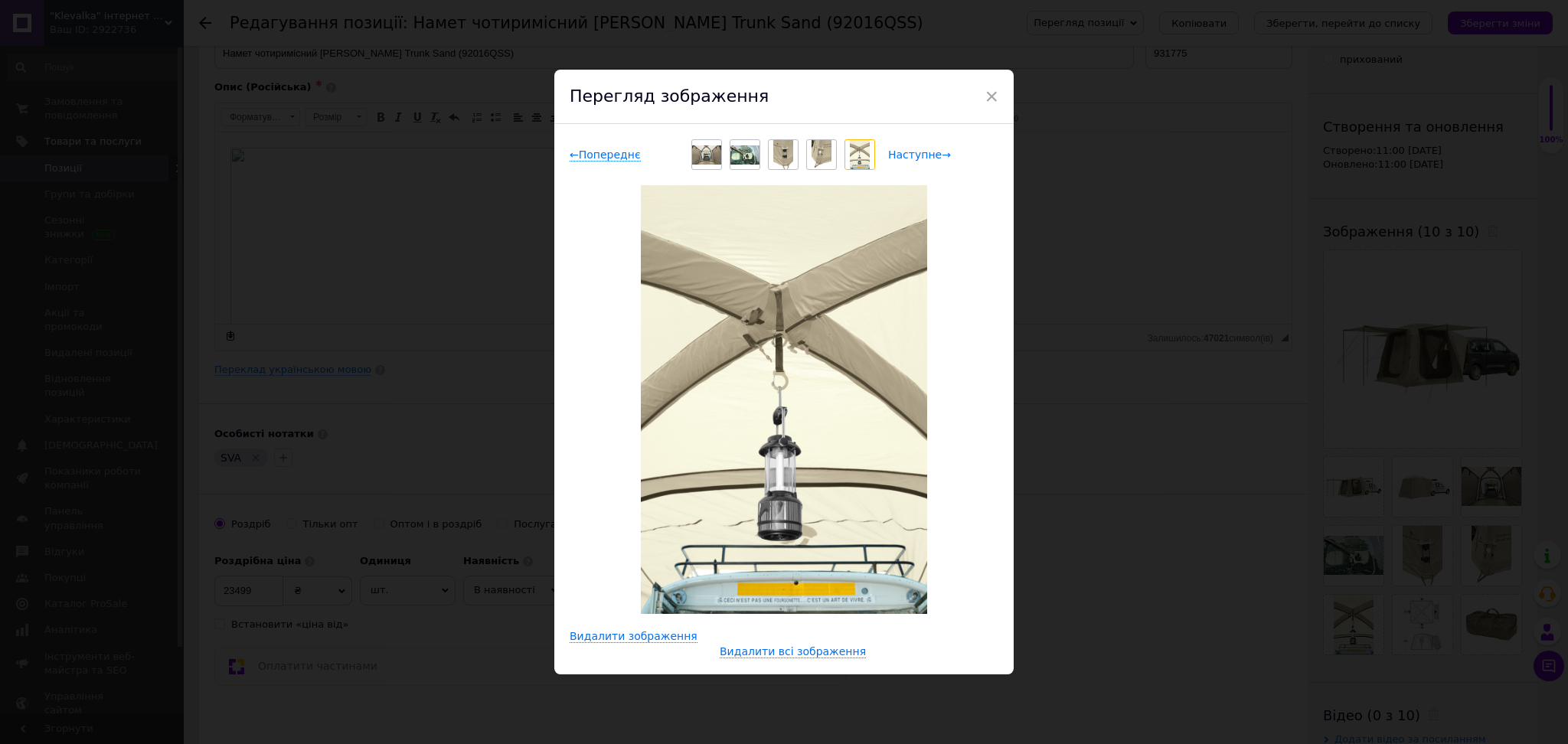
click at [909, 156] on span "Наступне →" at bounding box center [919, 155] width 63 height 13
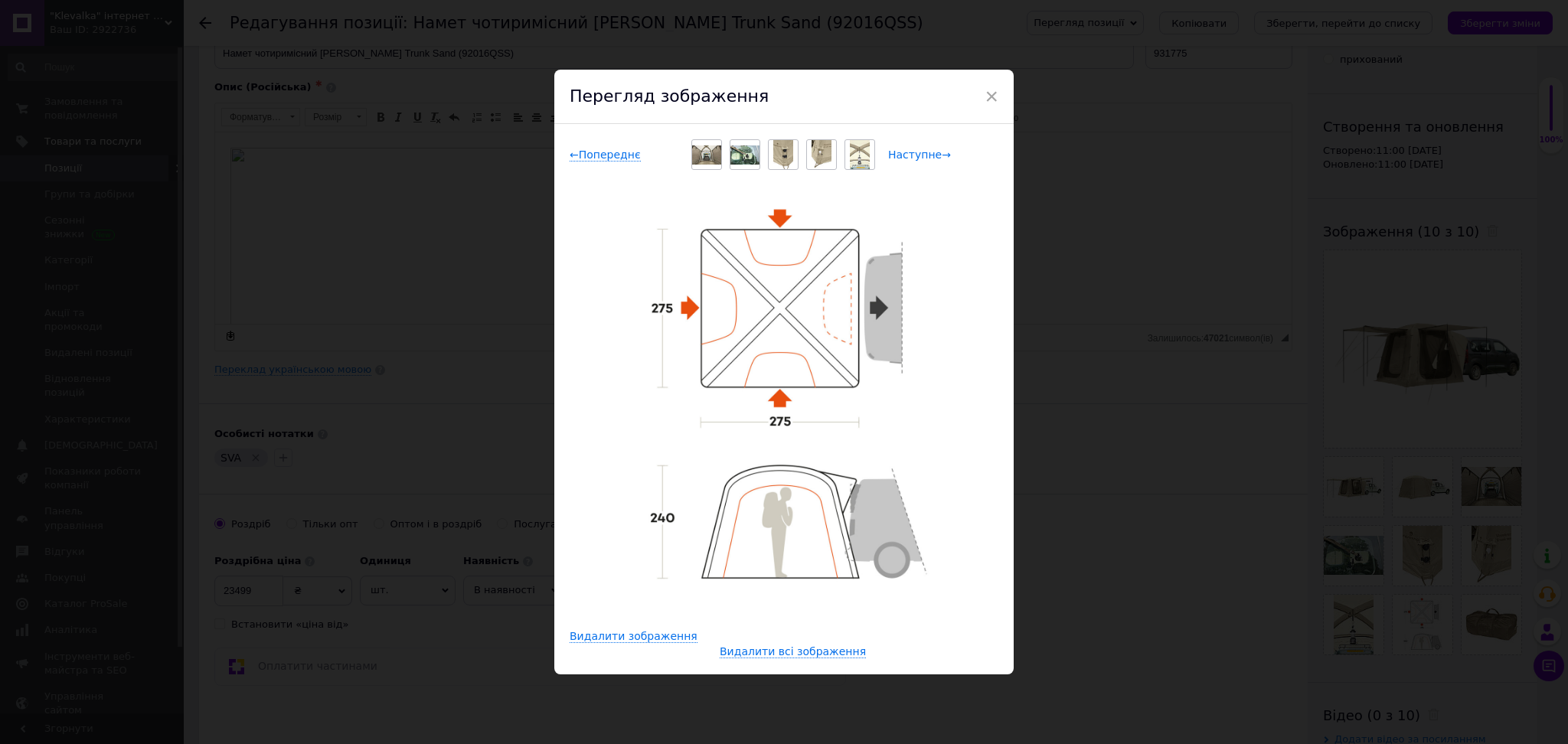
click at [909, 156] on span "Наступне →" at bounding box center [919, 155] width 63 height 13
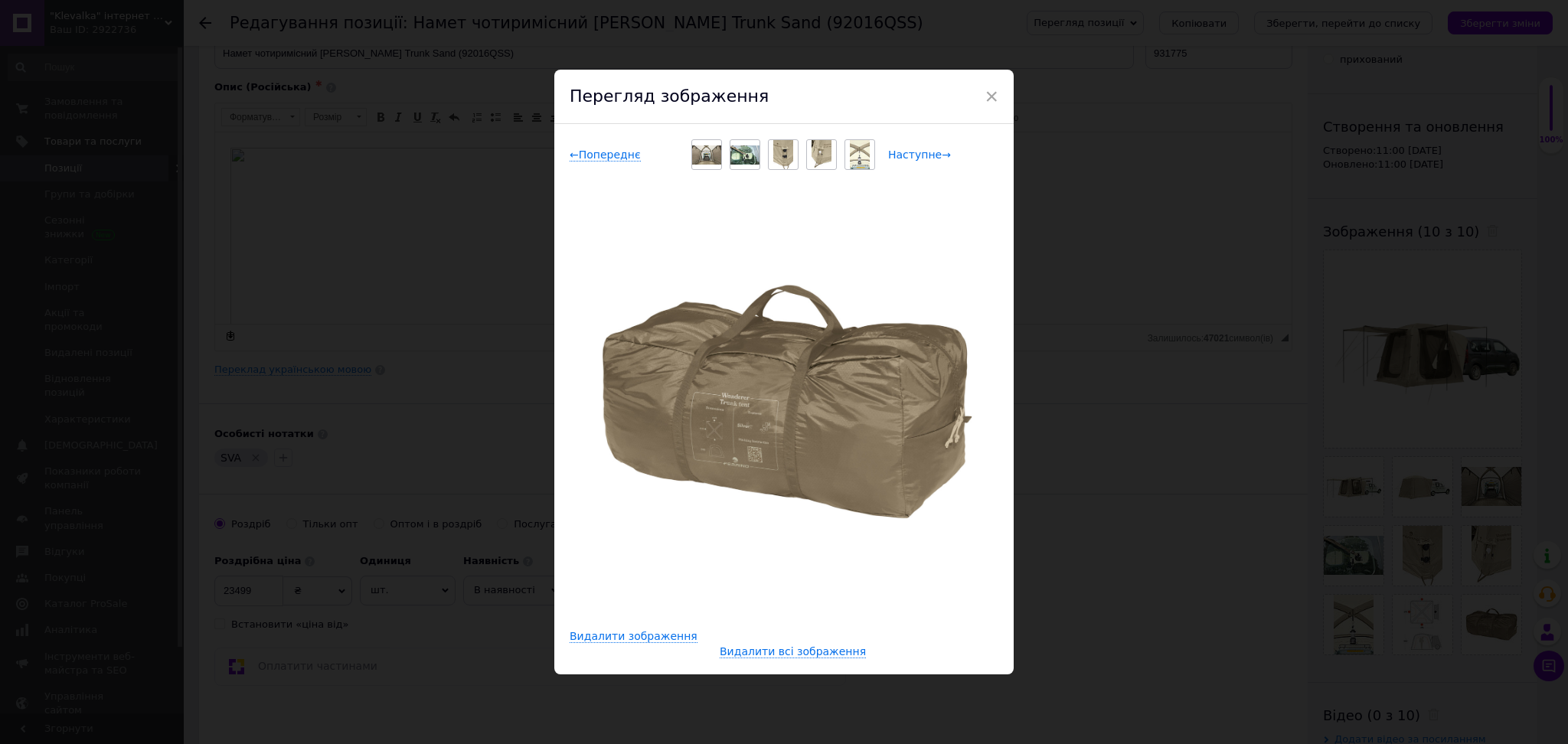
click at [909, 156] on span "Наступне →" at bounding box center [919, 155] width 63 height 13
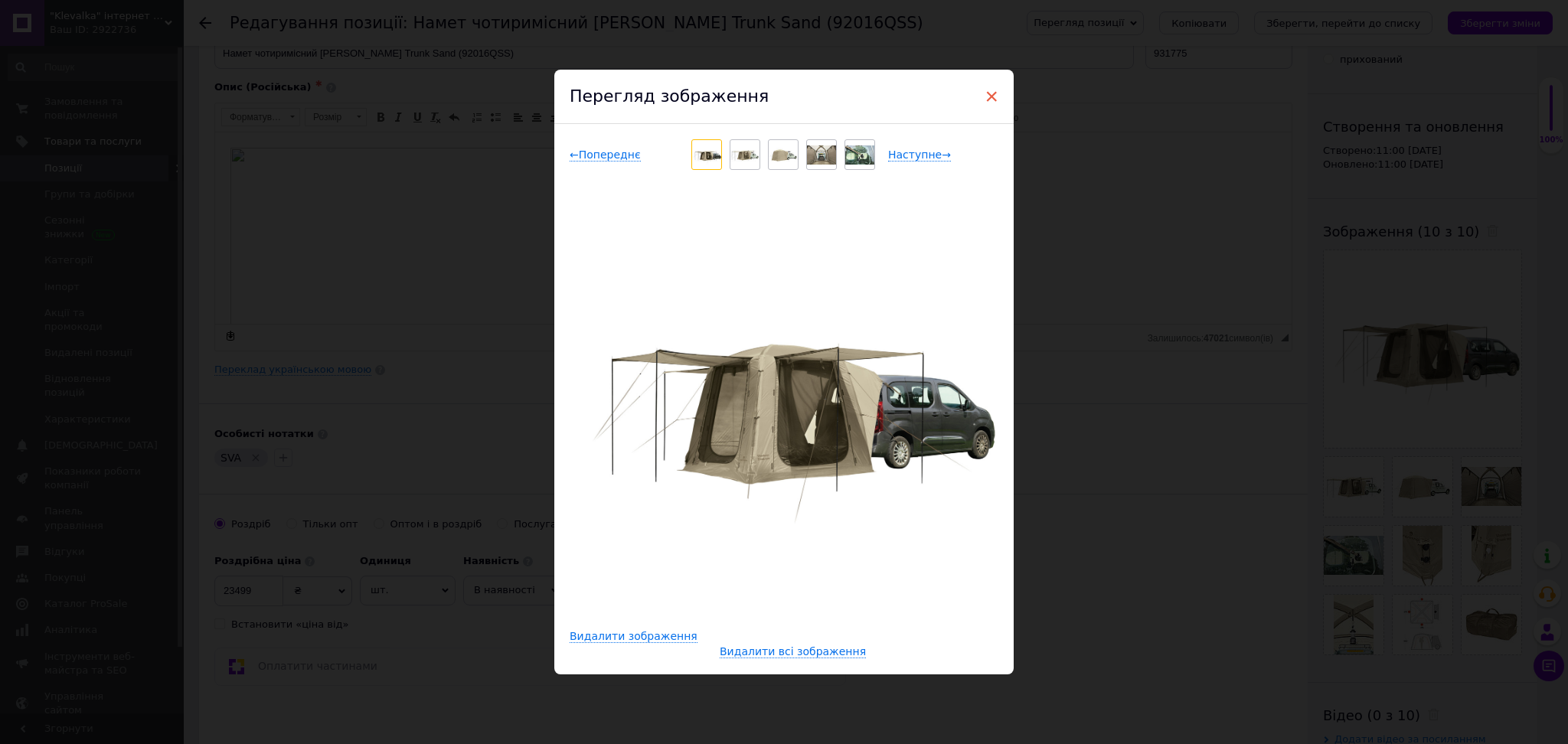
click at [990, 94] on span "×" at bounding box center [991, 96] width 14 height 26
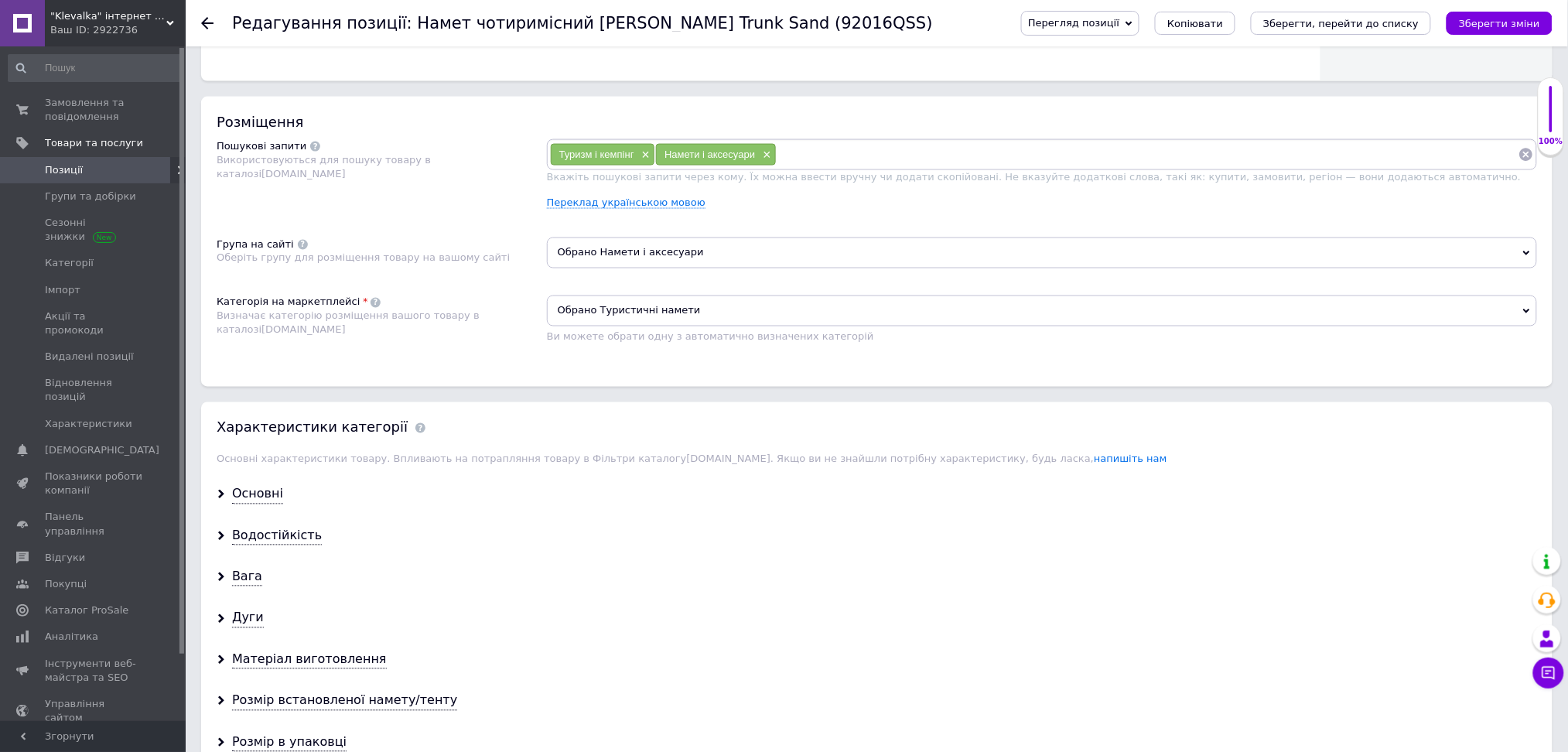
scroll to position [824, 0]
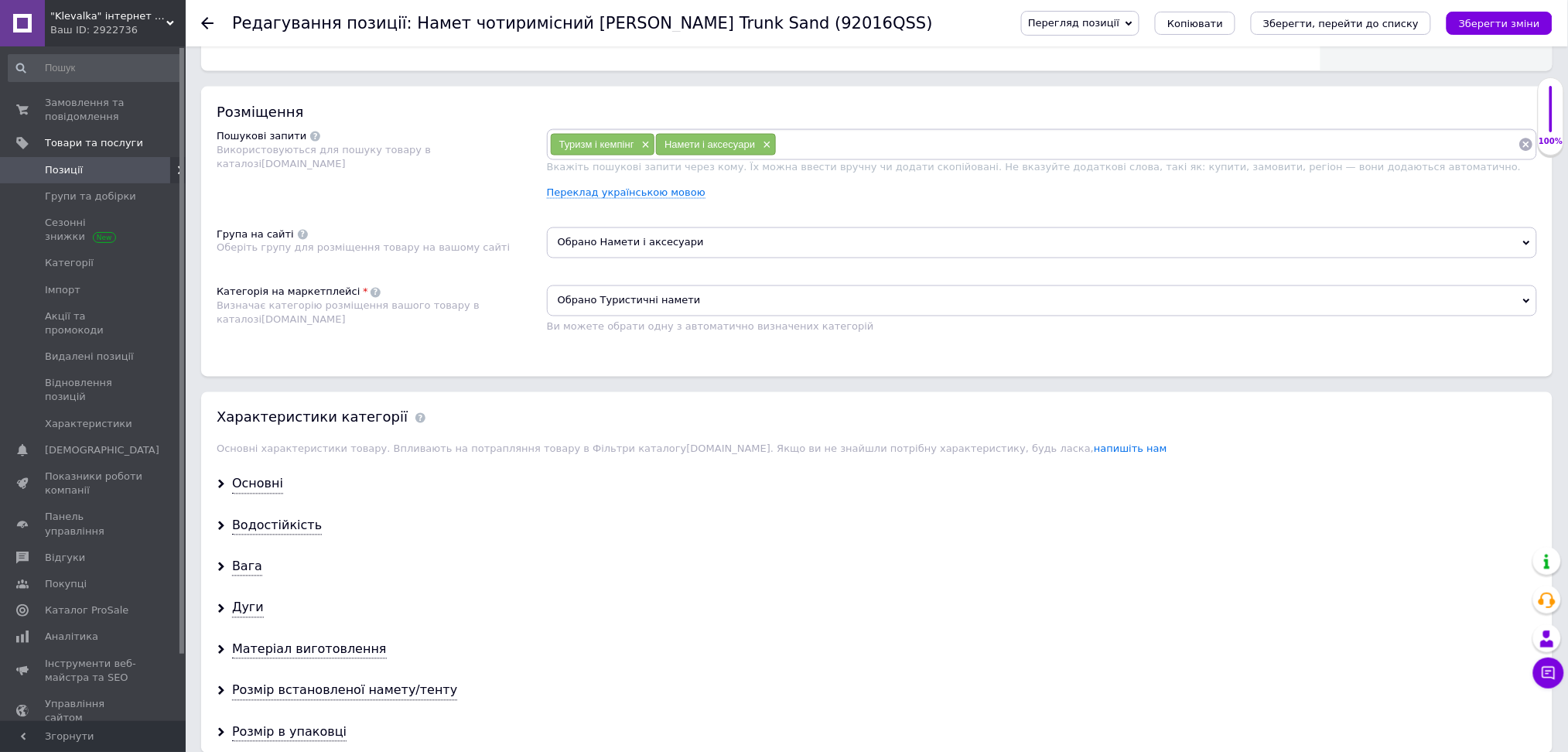
click at [69, 168] on span "Позиції" at bounding box center [64, 170] width 38 height 14
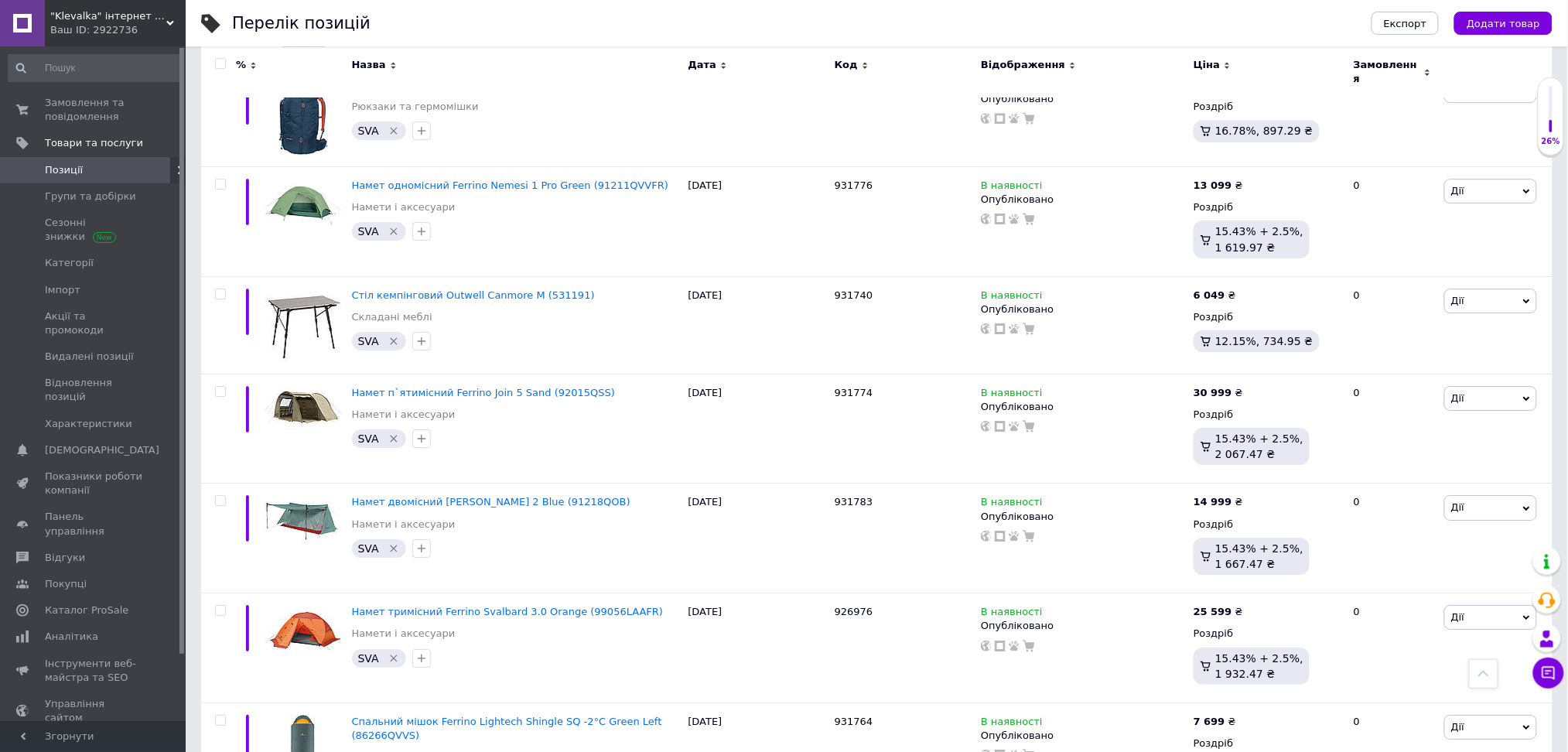
scroll to position [1752, 0]
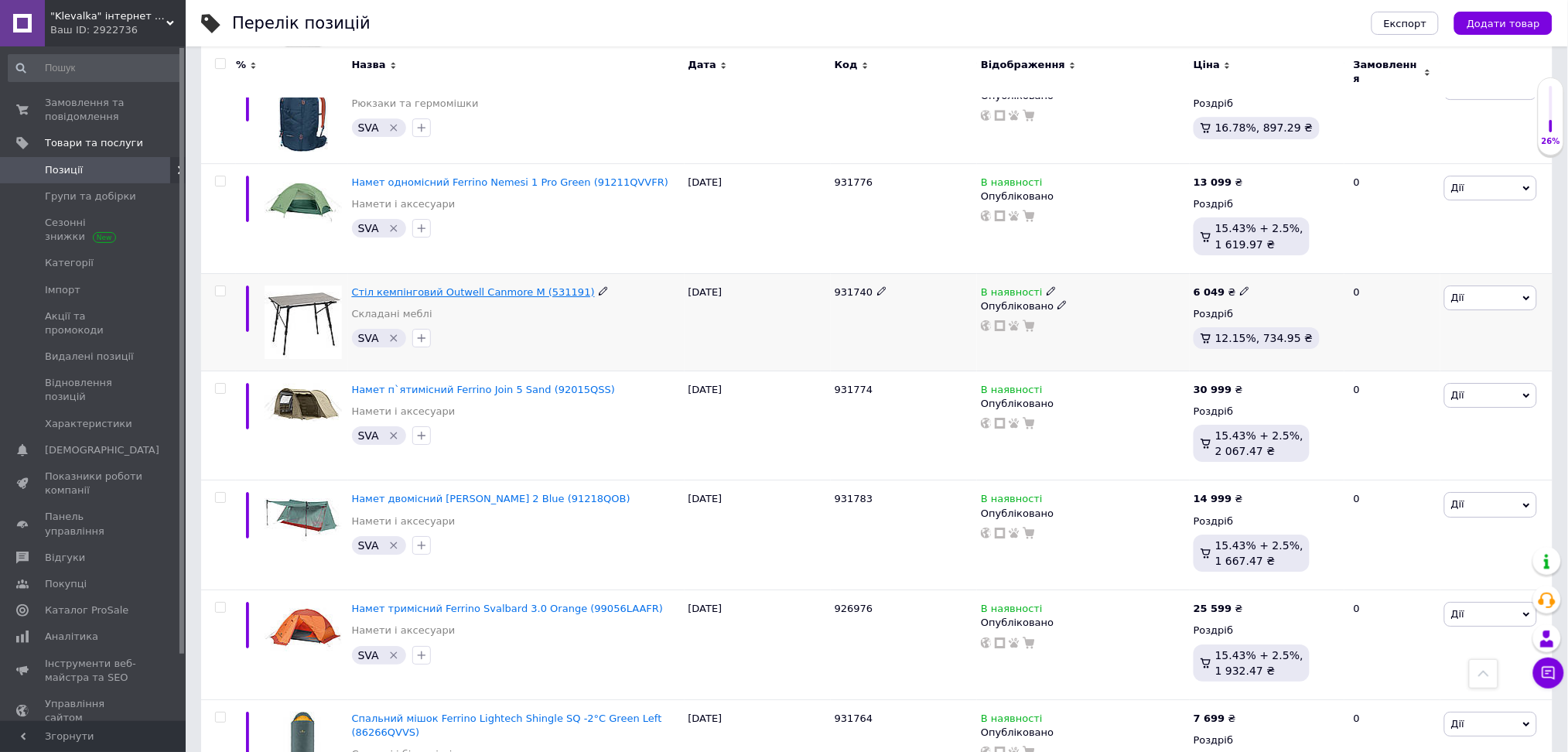
click at [499, 287] on span "Стіл кемпінговий Outwell Canmore M (531191)" at bounding box center [473, 292] width 243 height 11
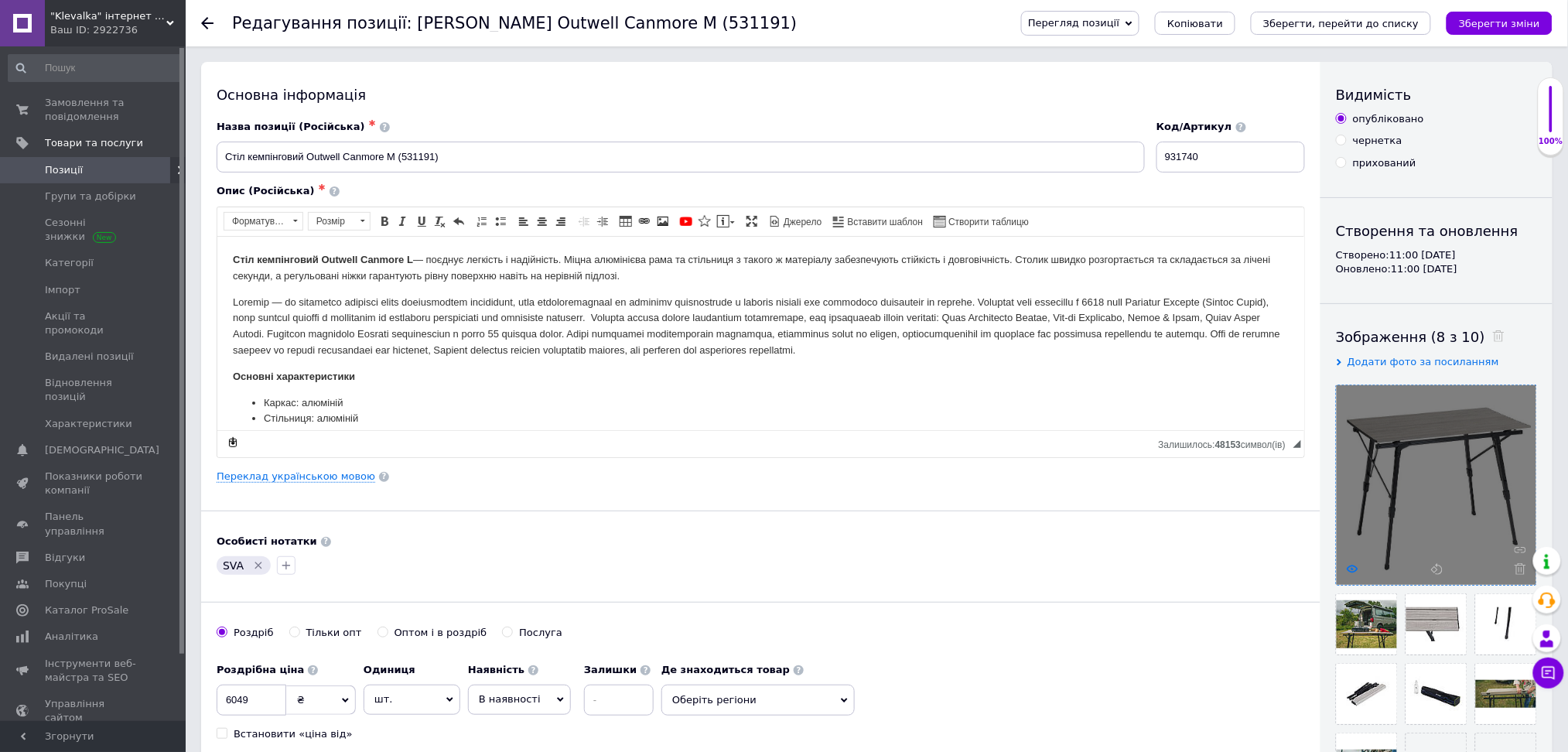
click at [1354, 568] on icon at bounding box center [1353, 568] width 11 height 11
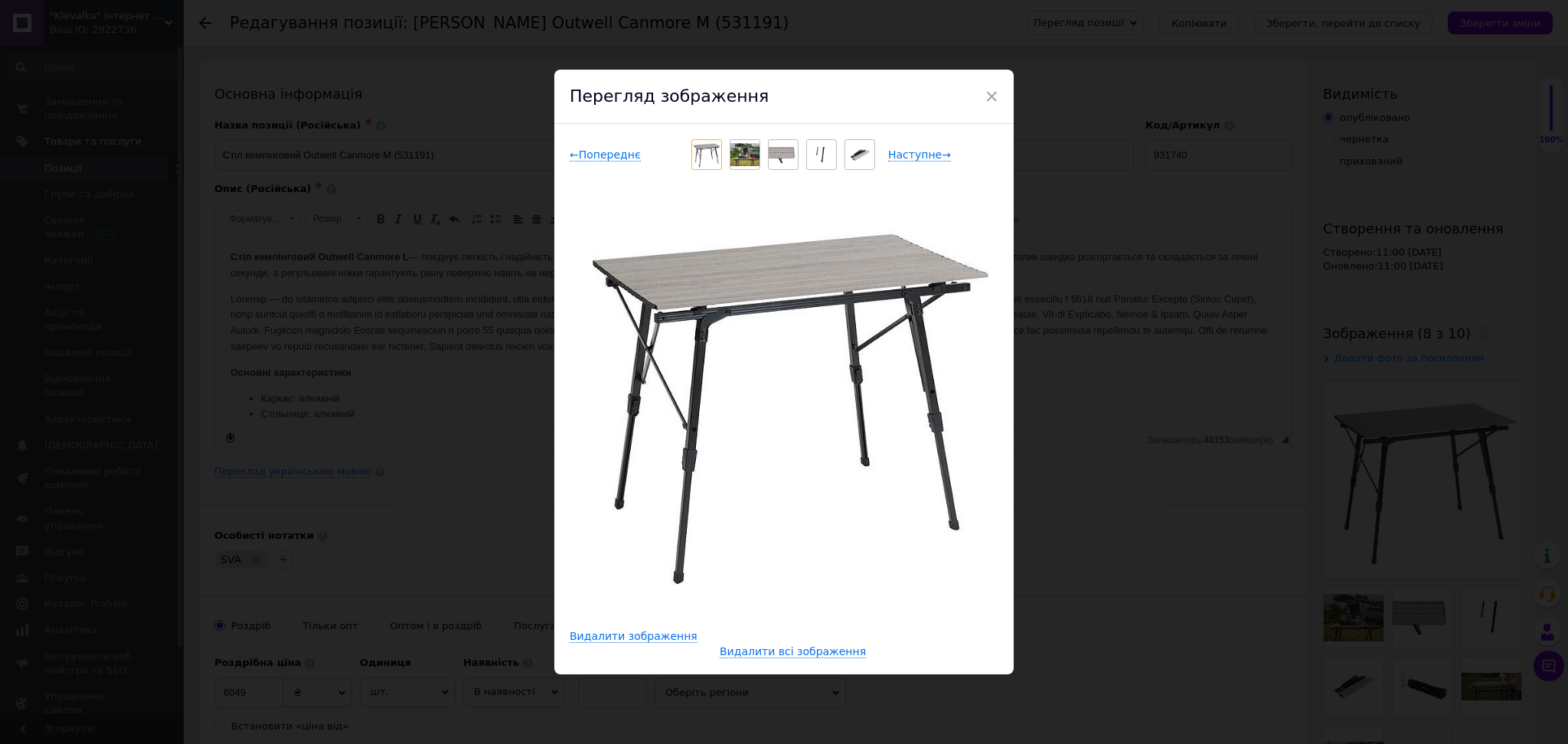
click at [747, 154] on img at bounding box center [745, 155] width 29 height 23
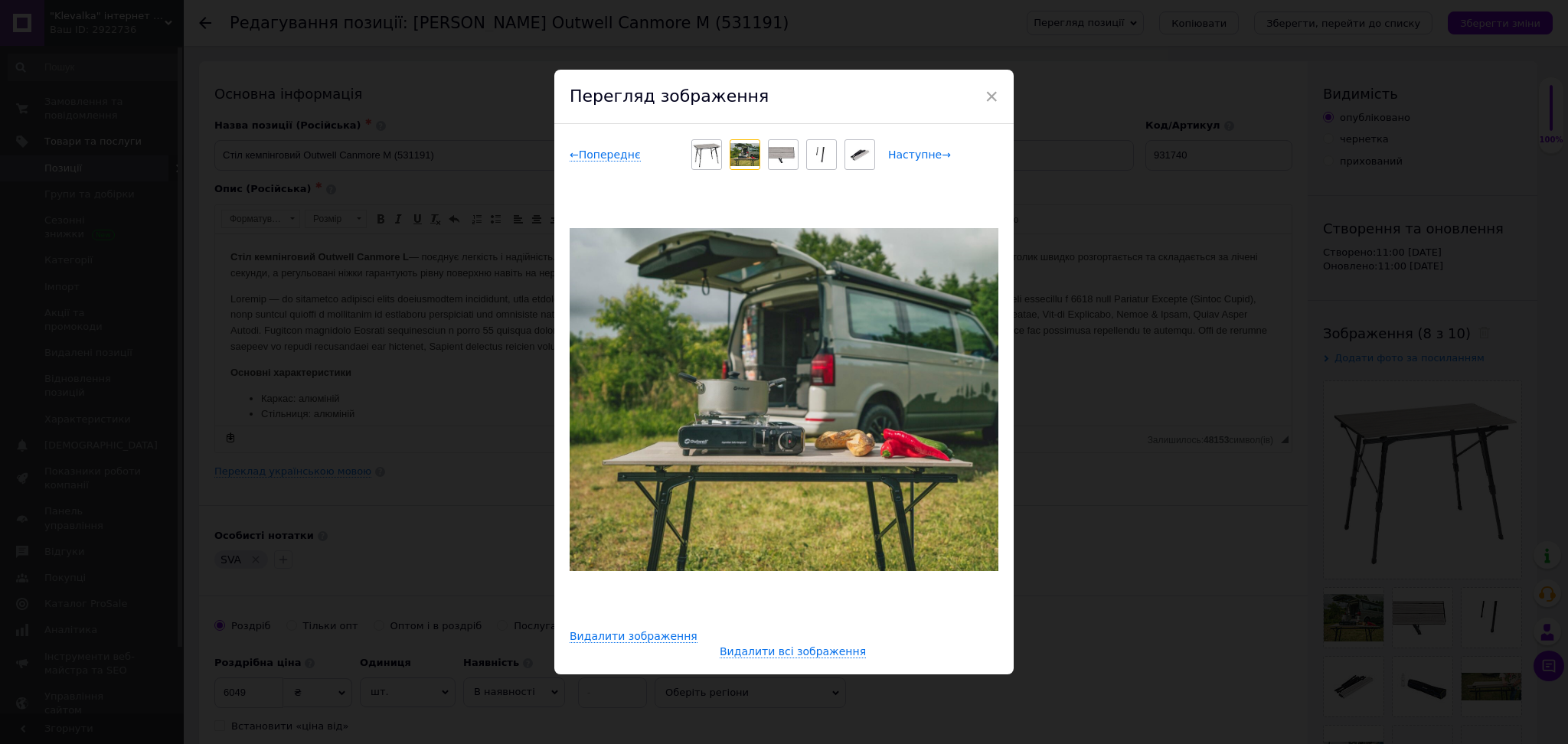
click at [928, 154] on span "Наступне →" at bounding box center [919, 155] width 63 height 13
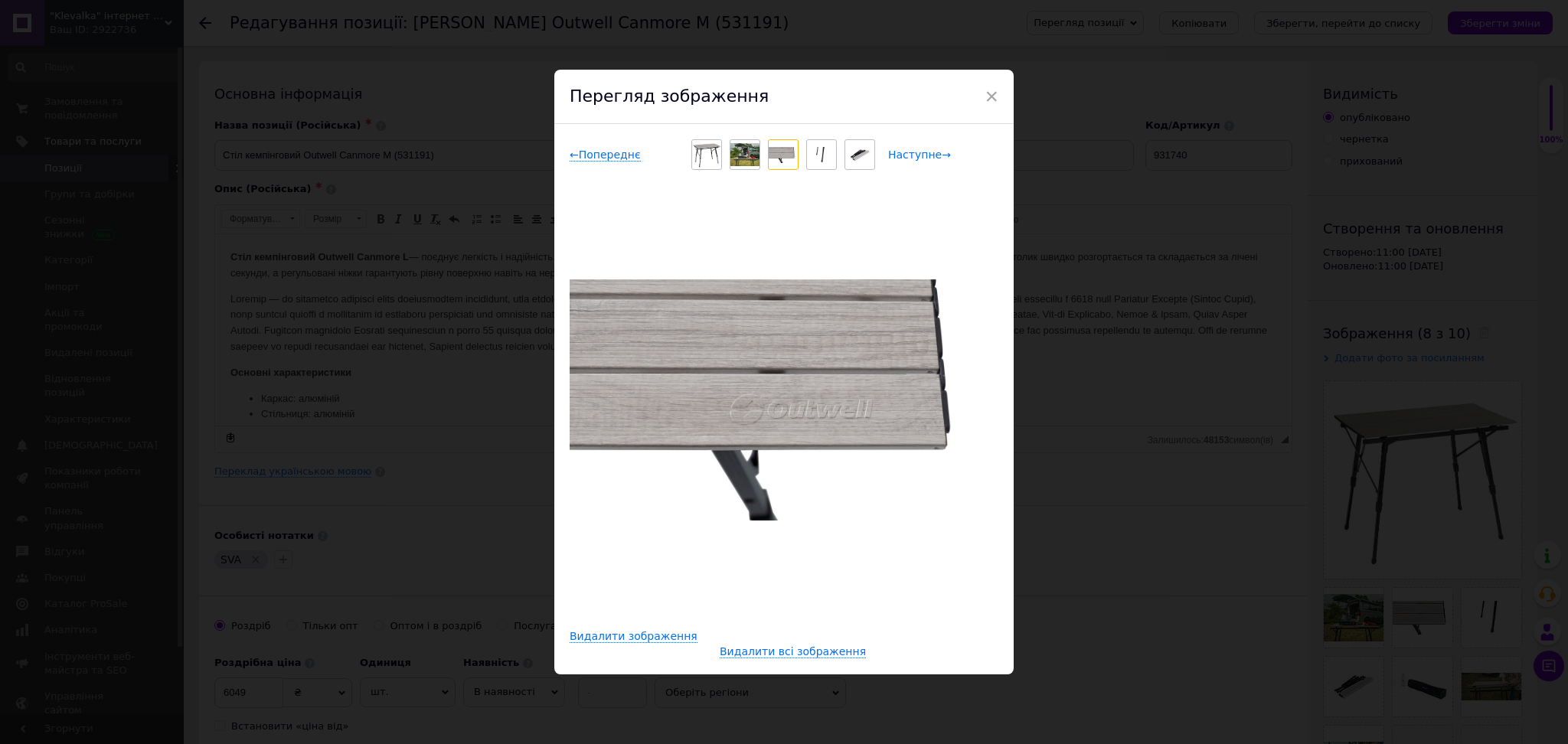
click at [928, 154] on span "Наступне →" at bounding box center [919, 155] width 63 height 13
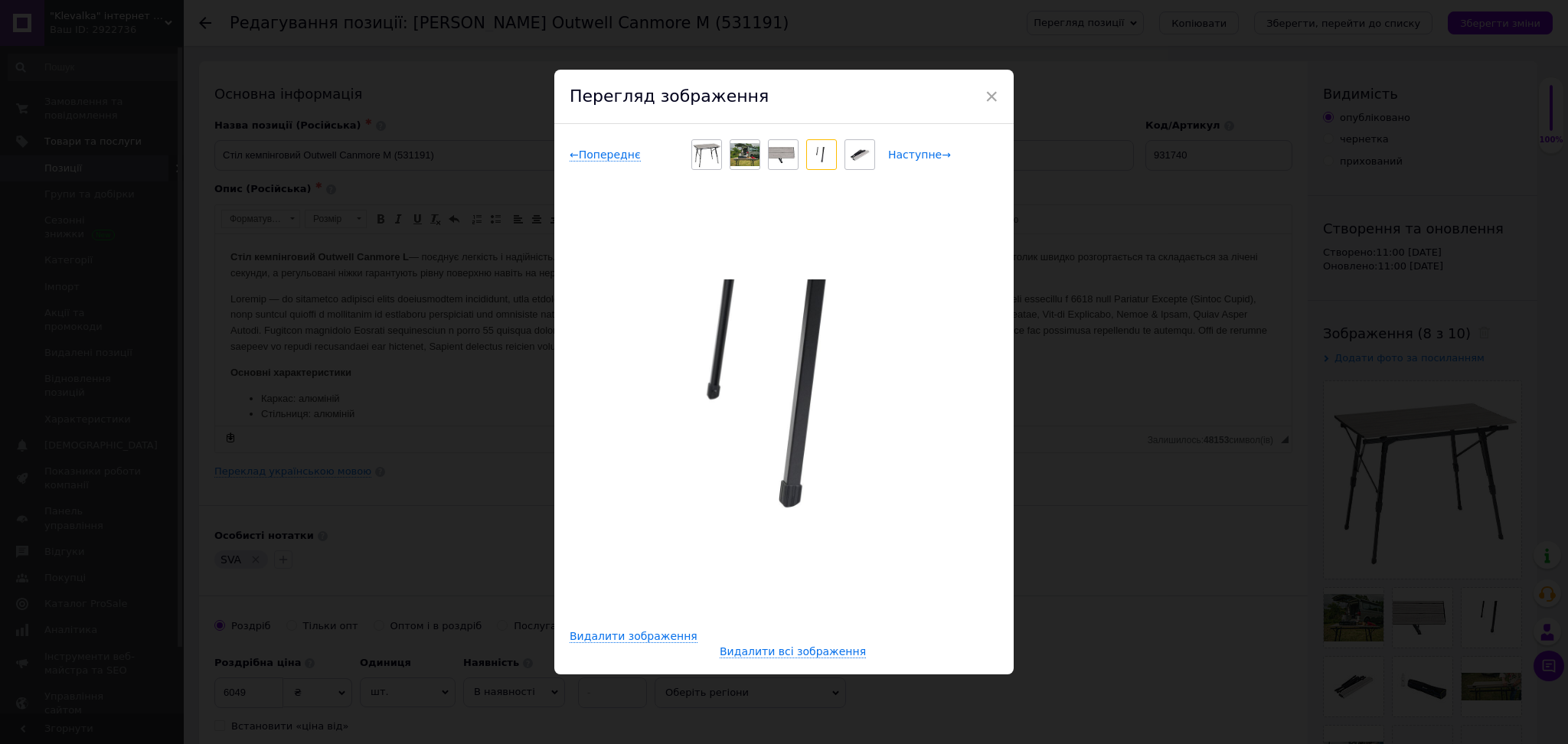
click at [928, 154] on span "Наступне →" at bounding box center [919, 155] width 63 height 13
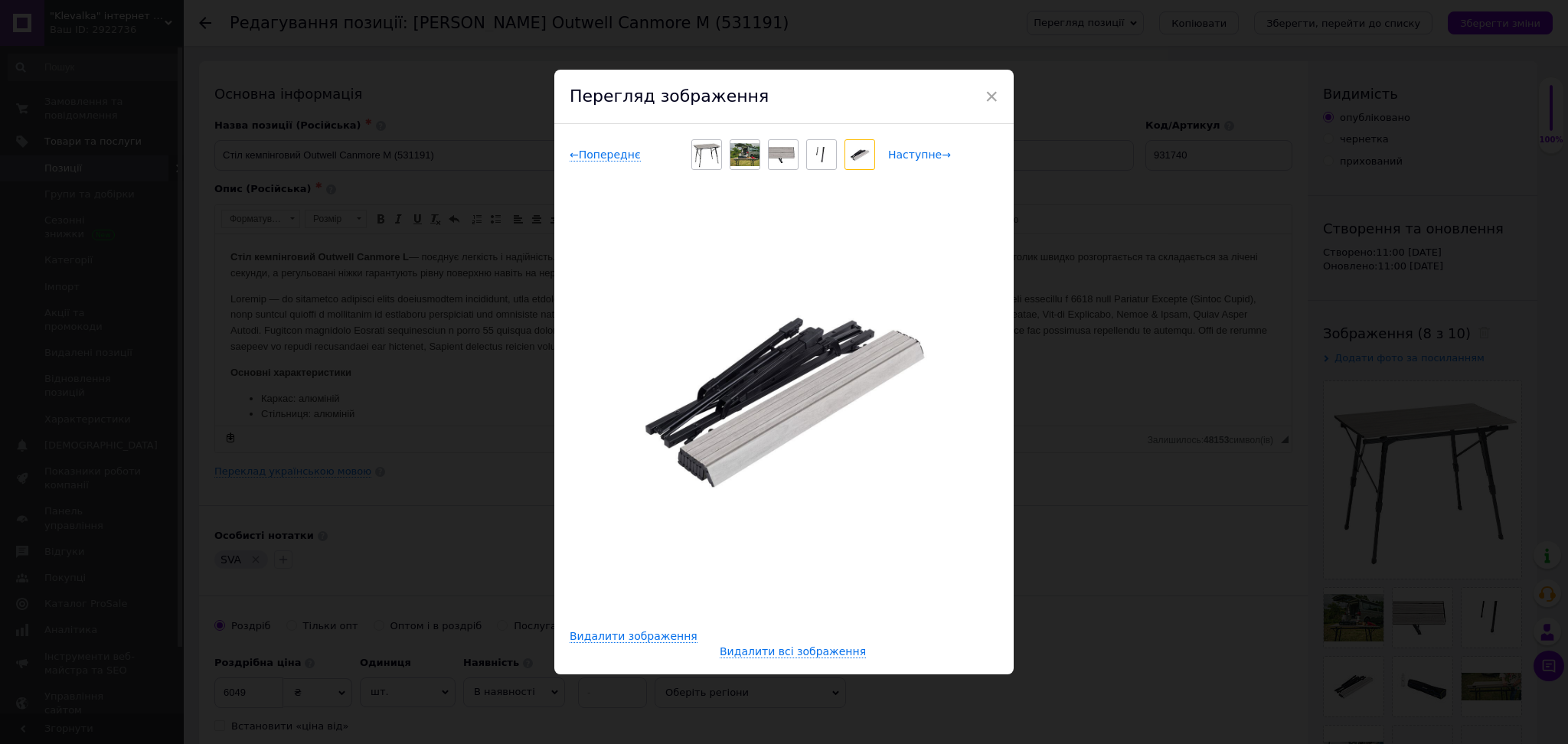
click at [928, 154] on span "Наступне →" at bounding box center [919, 155] width 63 height 13
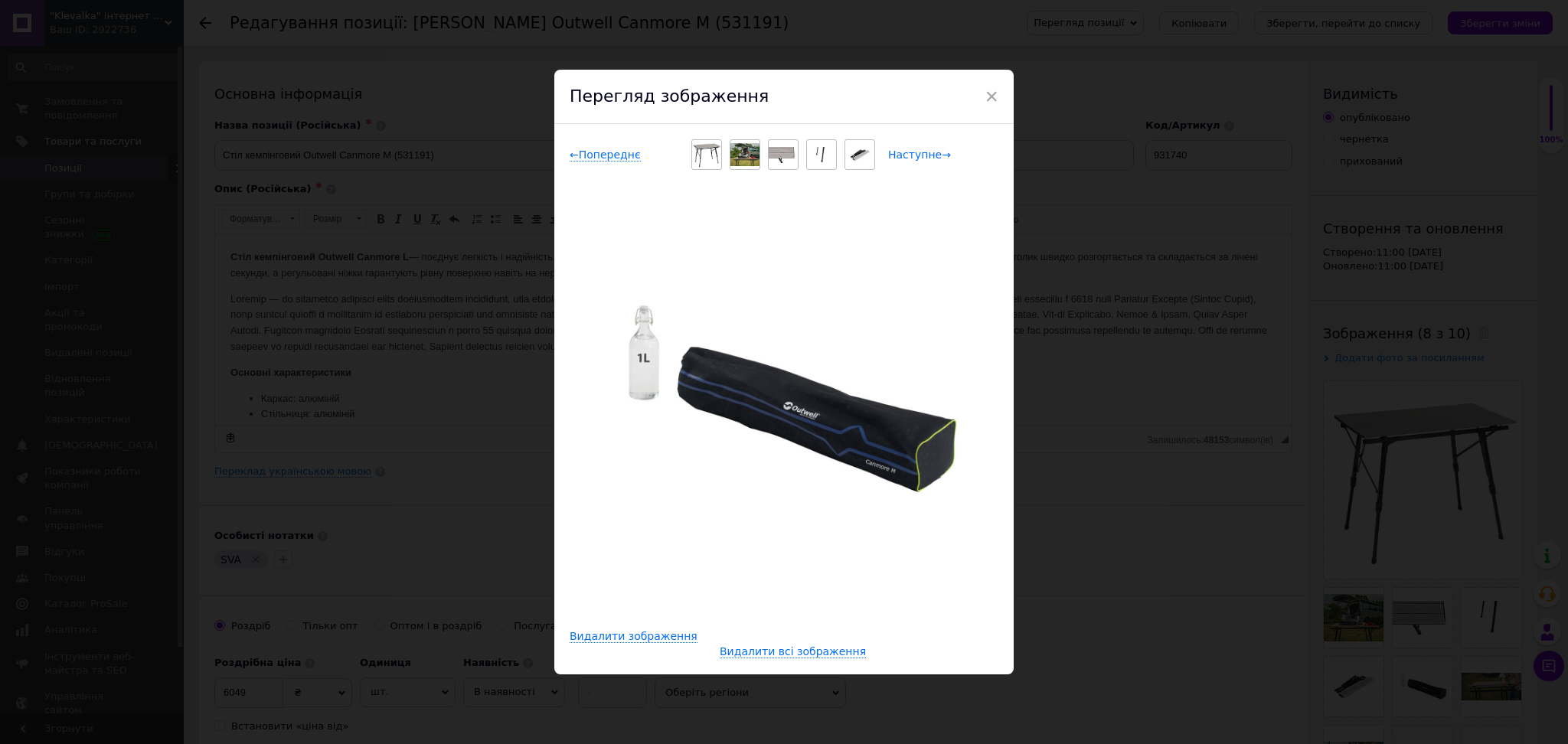
click at [928, 154] on span "Наступне →" at bounding box center [919, 155] width 63 height 13
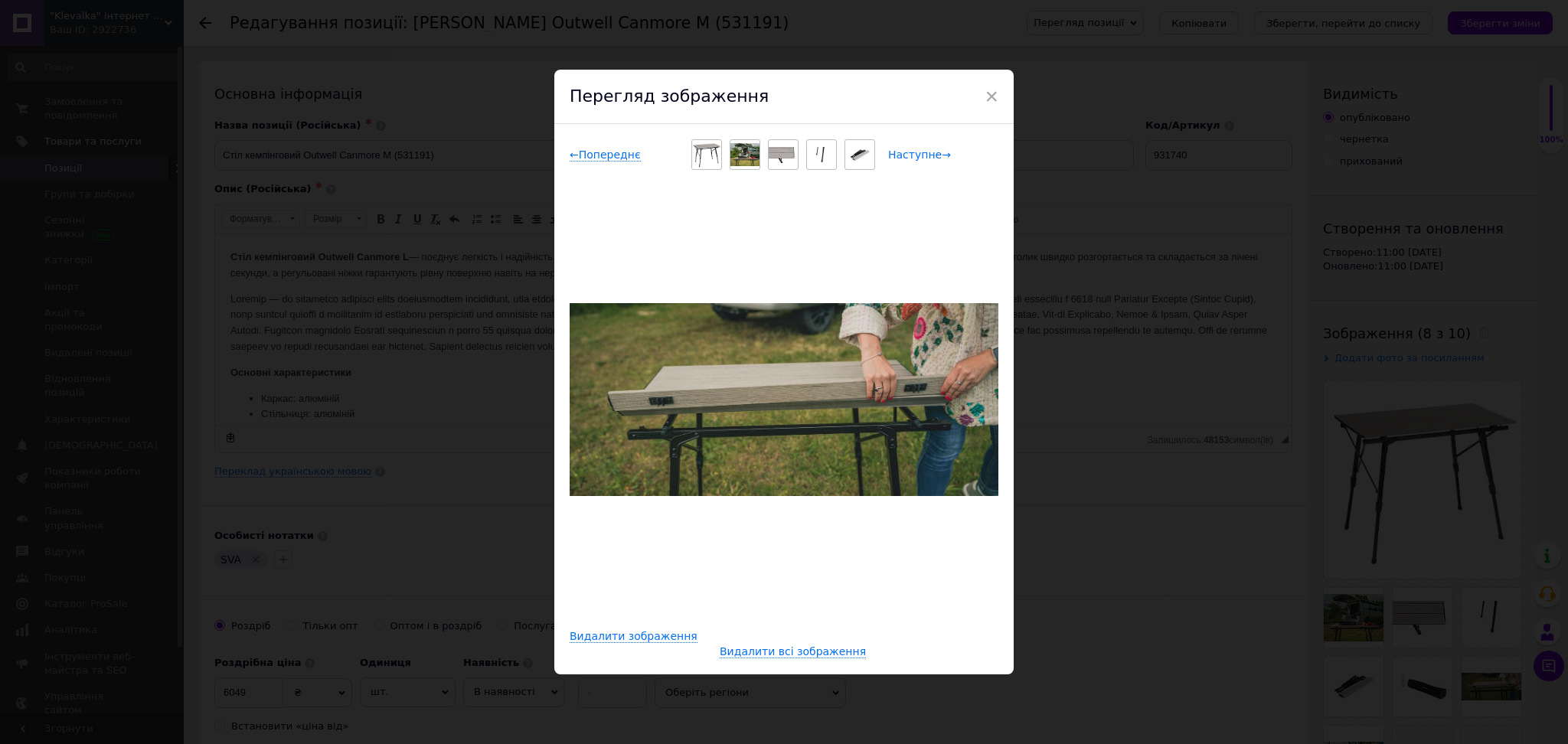
click at [928, 154] on span "Наступне →" at bounding box center [919, 155] width 63 height 13
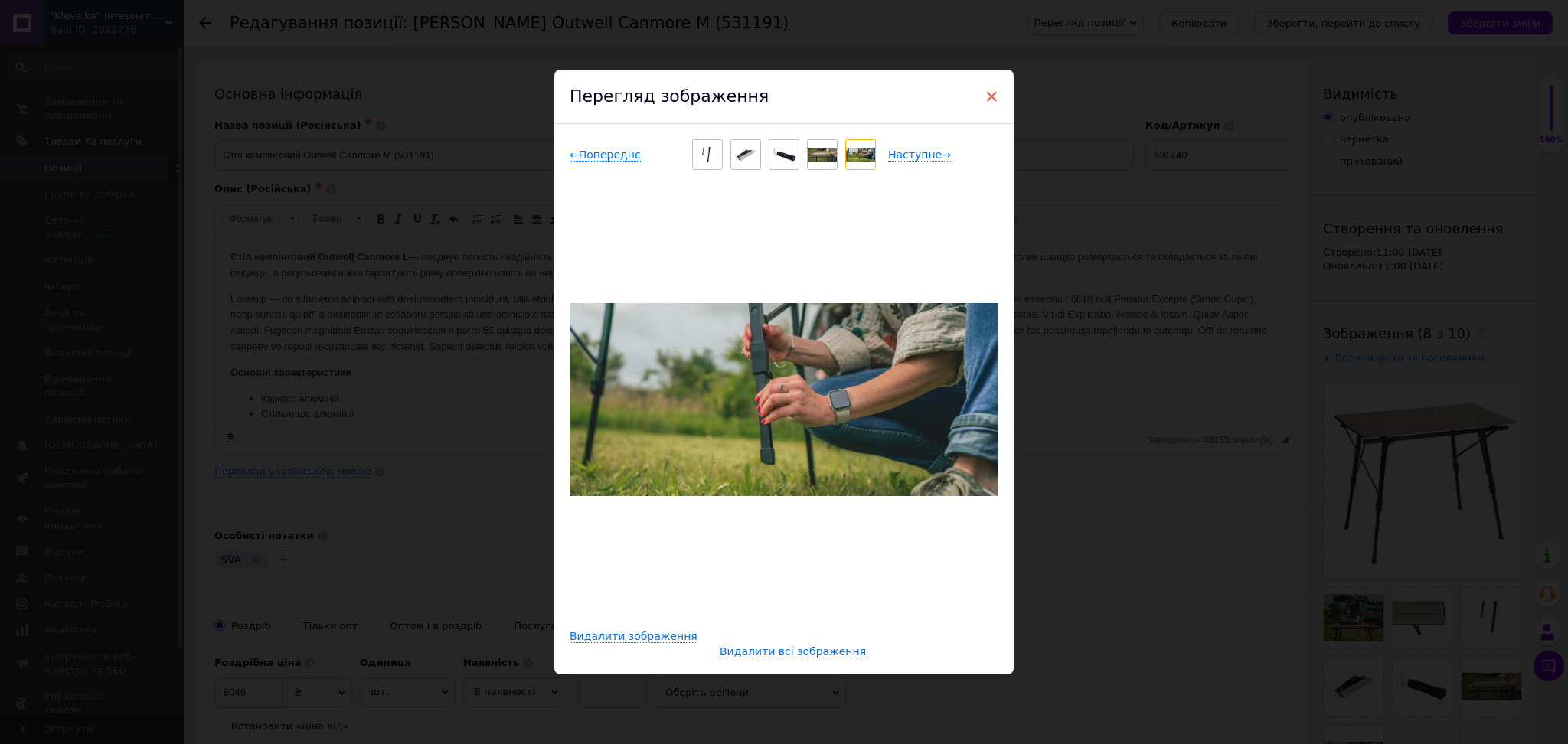
click at [993, 95] on span "×" at bounding box center [991, 96] width 14 height 26
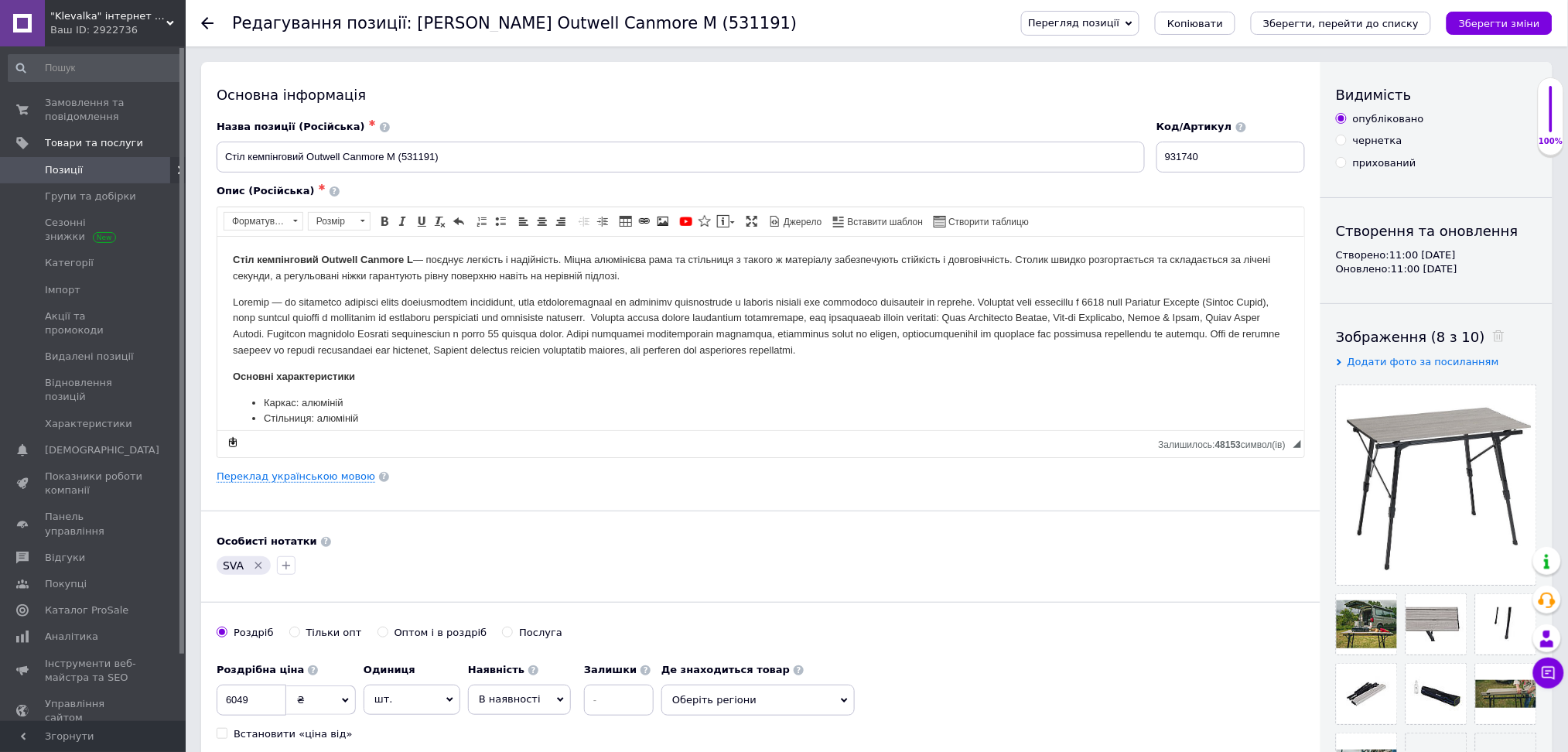
click at [76, 175] on span "Позиції" at bounding box center [64, 170] width 38 height 14
